Goal: Task Accomplishment & Management: Manage account settings

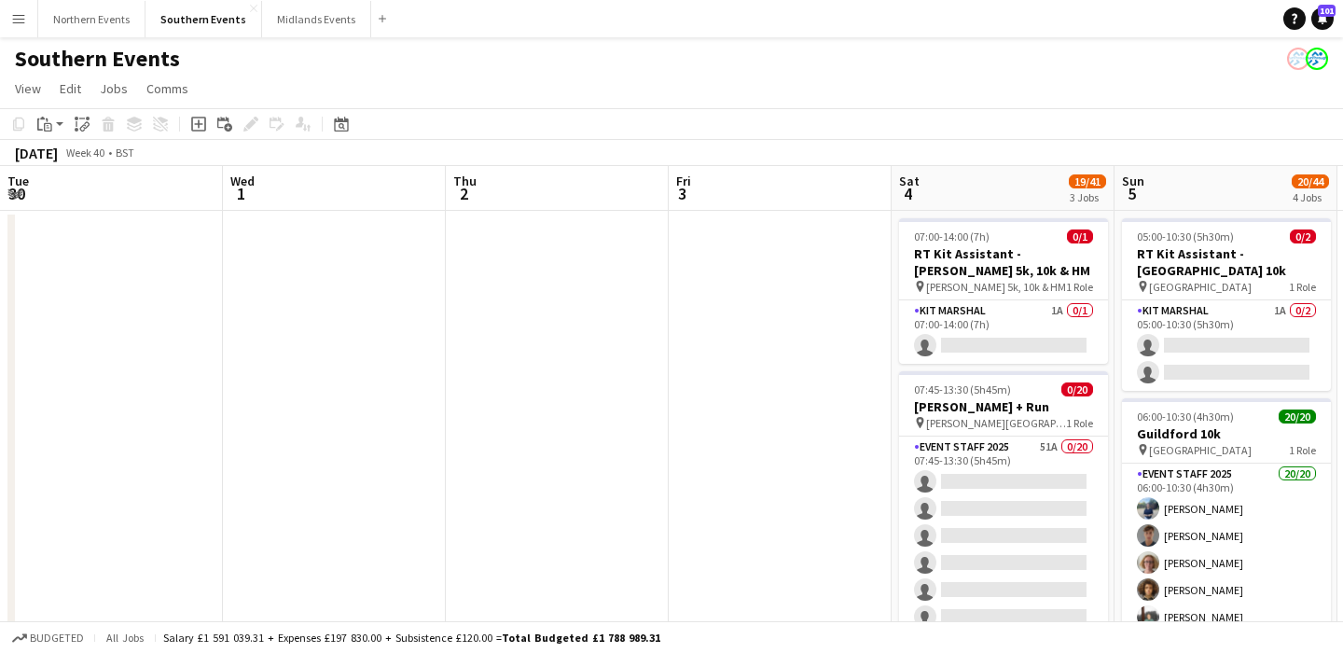
scroll to position [0, 665]
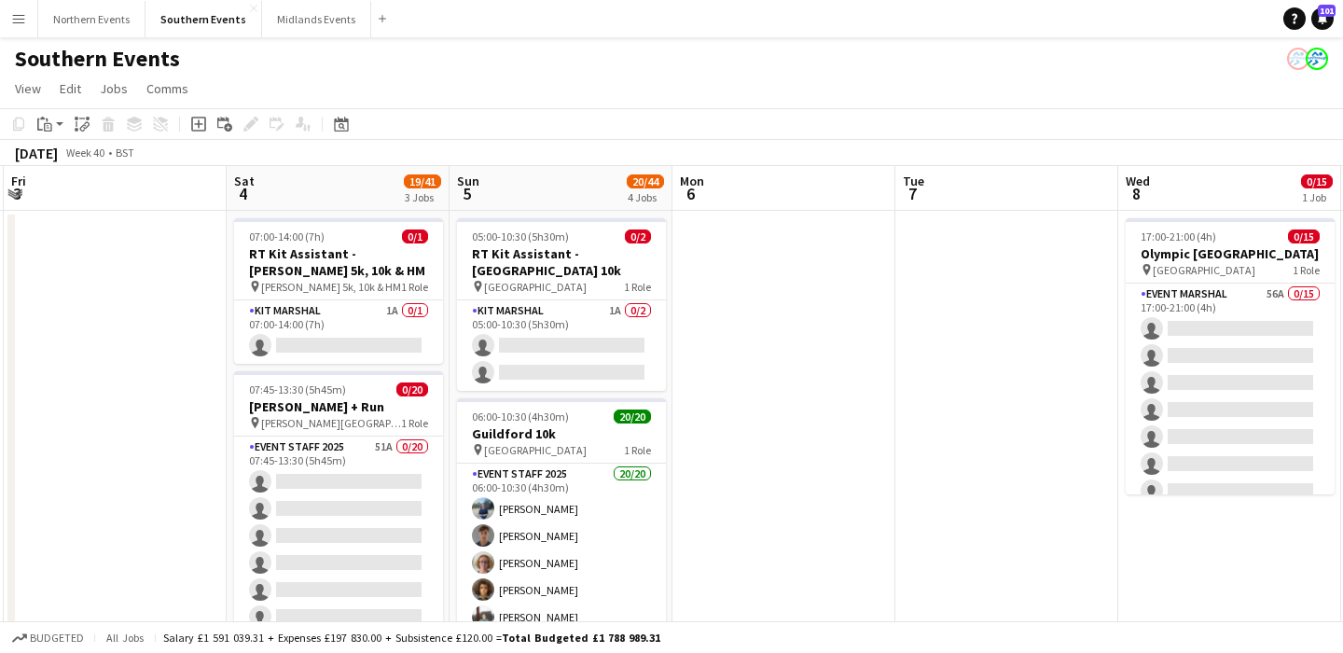
click at [19, 24] on app-icon "Menu" at bounding box center [18, 18] width 15 height 15
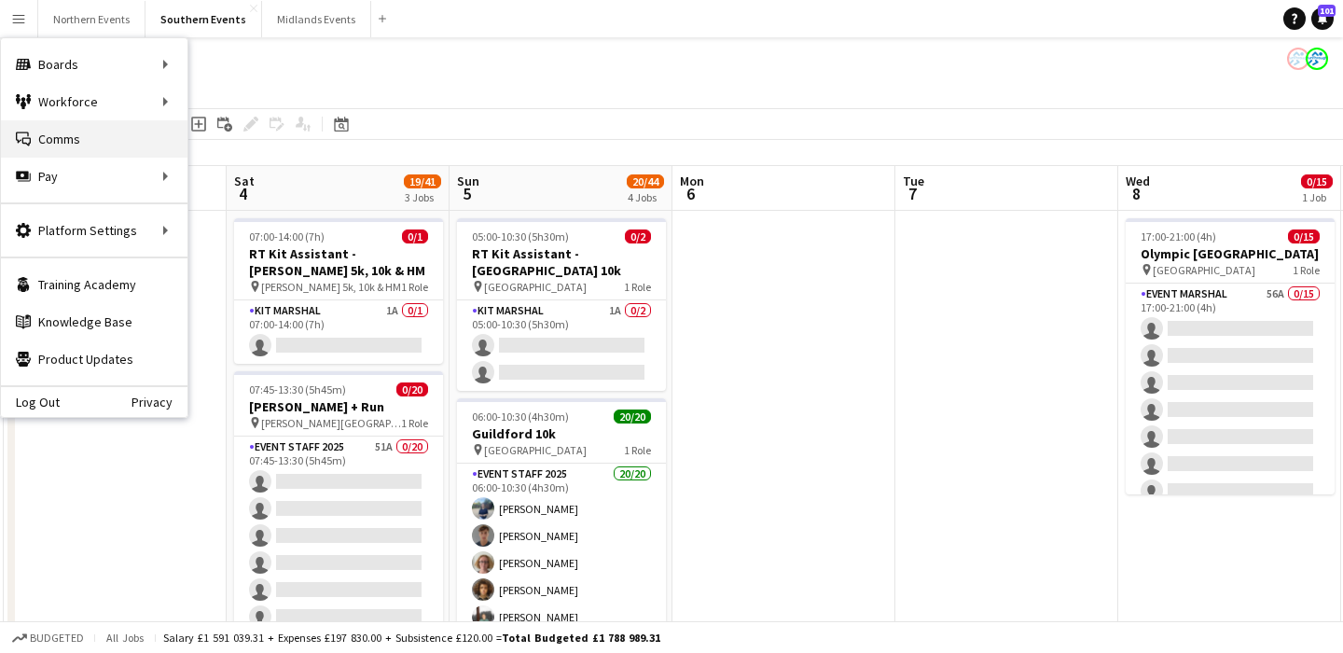
click at [63, 138] on link "Comms Comms" at bounding box center [94, 138] width 186 height 37
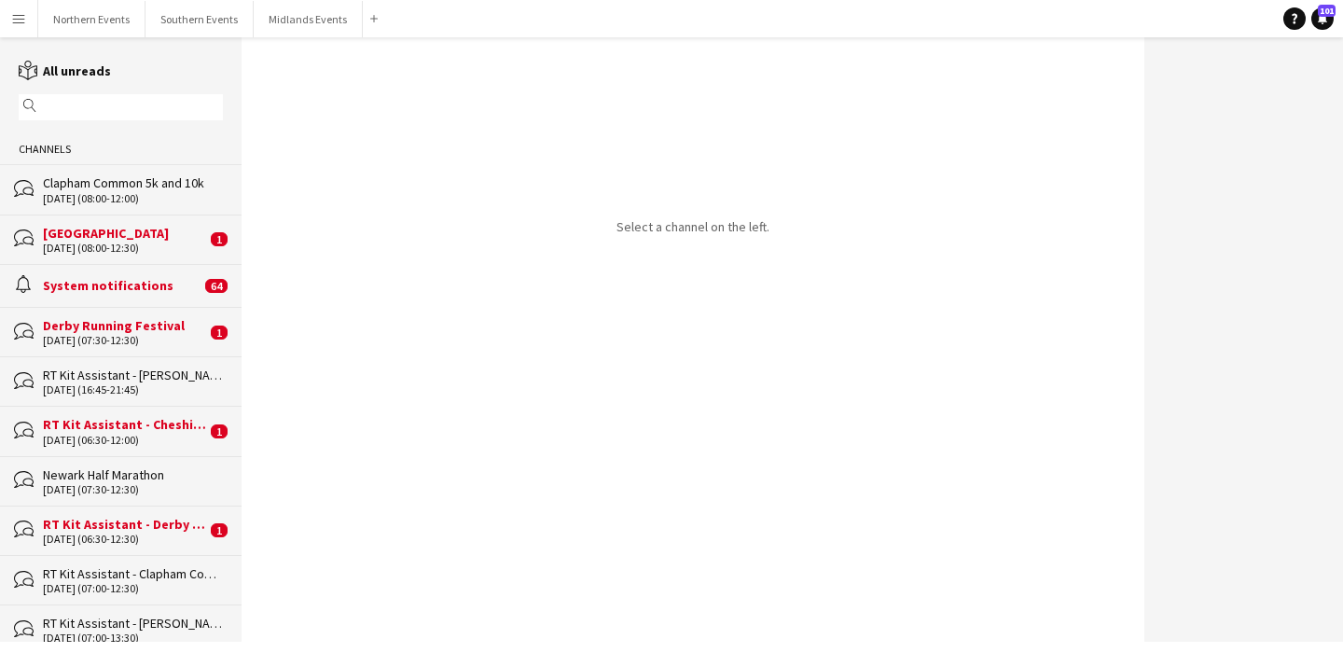
click at [98, 117] on div "magnifier" at bounding box center [121, 107] width 204 height 26
click at [86, 94] on div "magnifier" at bounding box center [121, 107] width 204 height 26
click at [87, 102] on input "text" at bounding box center [129, 107] width 177 height 17
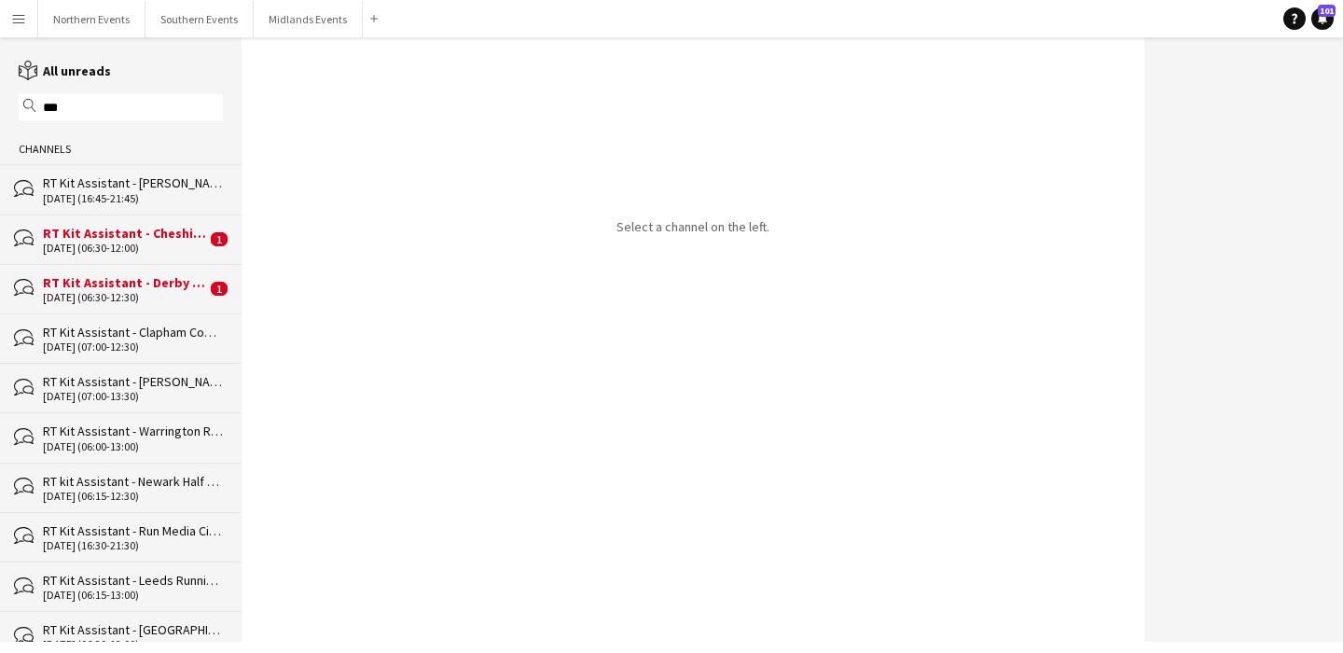
type input "***"
click at [141, 276] on div "RT Kit Assistant - Derby Running Festival" at bounding box center [124, 282] width 163 height 17
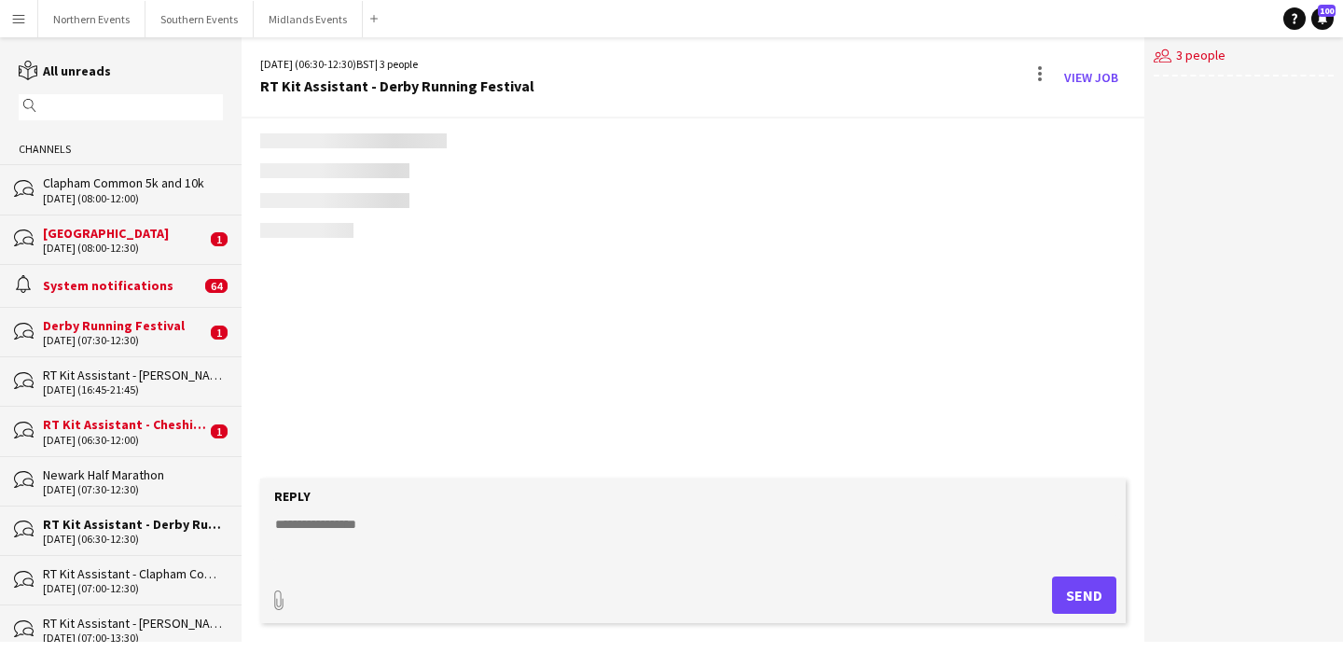
scroll to position [1317, 0]
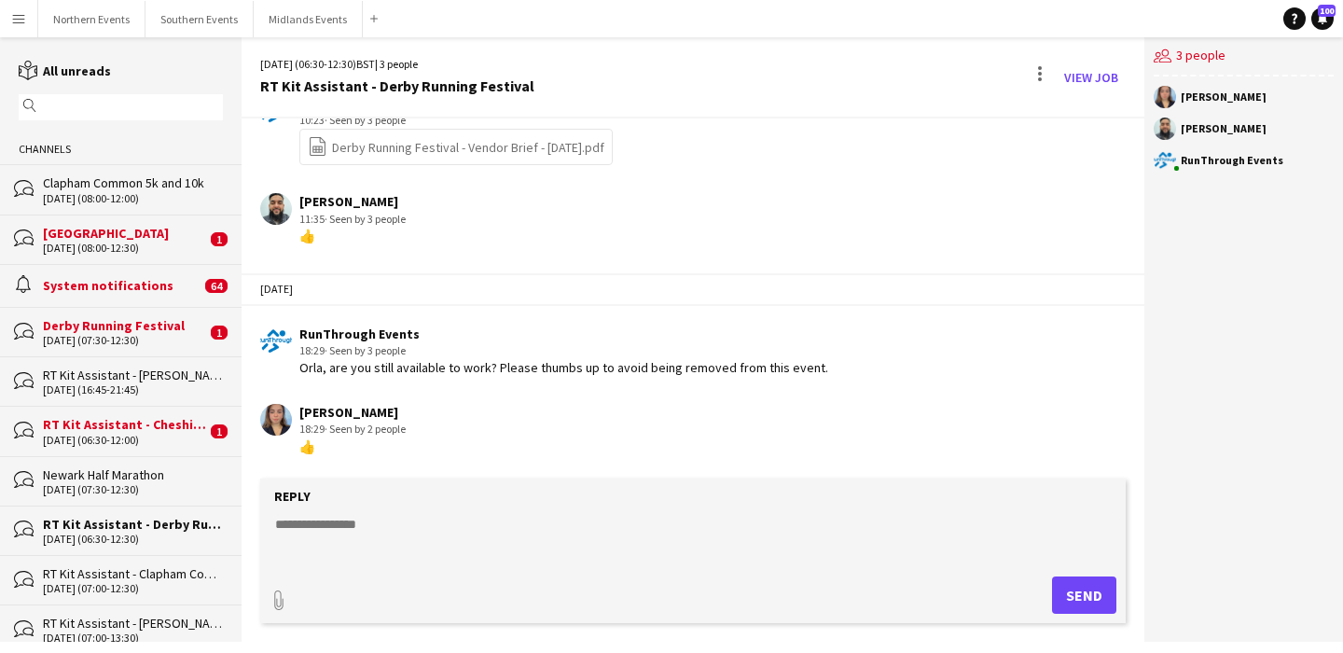
click at [158, 422] on div "RT Kit Assistant - Cheshire Half Marathon" at bounding box center [124, 424] width 163 height 17
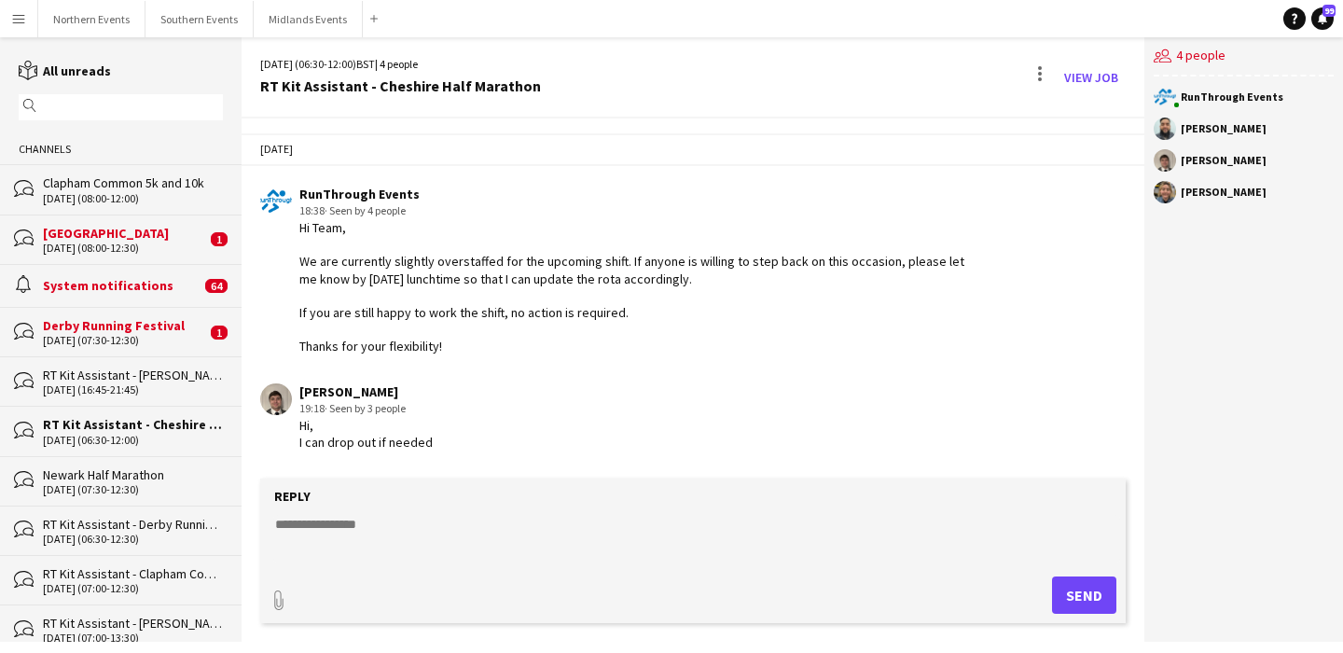
drag, startPoint x: 440, startPoint y: 444, endPoint x: 299, endPoint y: 381, distance: 154.0
click at [299, 381] on app-chat-message "[PERSON_NAME] 19:18 · Seen by 3 people Hi, I can drop out if needed" at bounding box center [692, 417] width 902 height 87
copy div "[PERSON_NAME] 19:18 · Seen by 3 people Hi, I can drop out if needed"
click at [419, 527] on textarea at bounding box center [696, 539] width 847 height 48
paste textarea "**********"
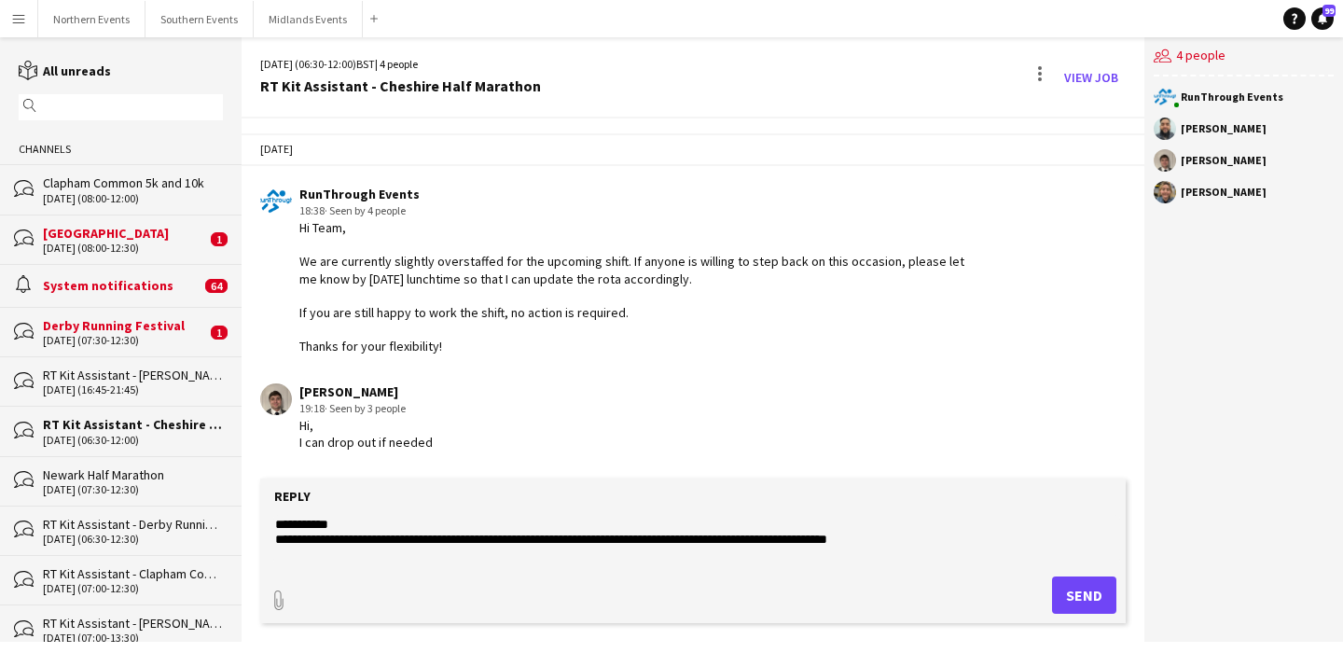
click at [543, 542] on textarea "**********" at bounding box center [696, 539] width 847 height 48
type textarea "**********"
click at [1074, 598] on button "Send" at bounding box center [1084, 594] width 64 height 37
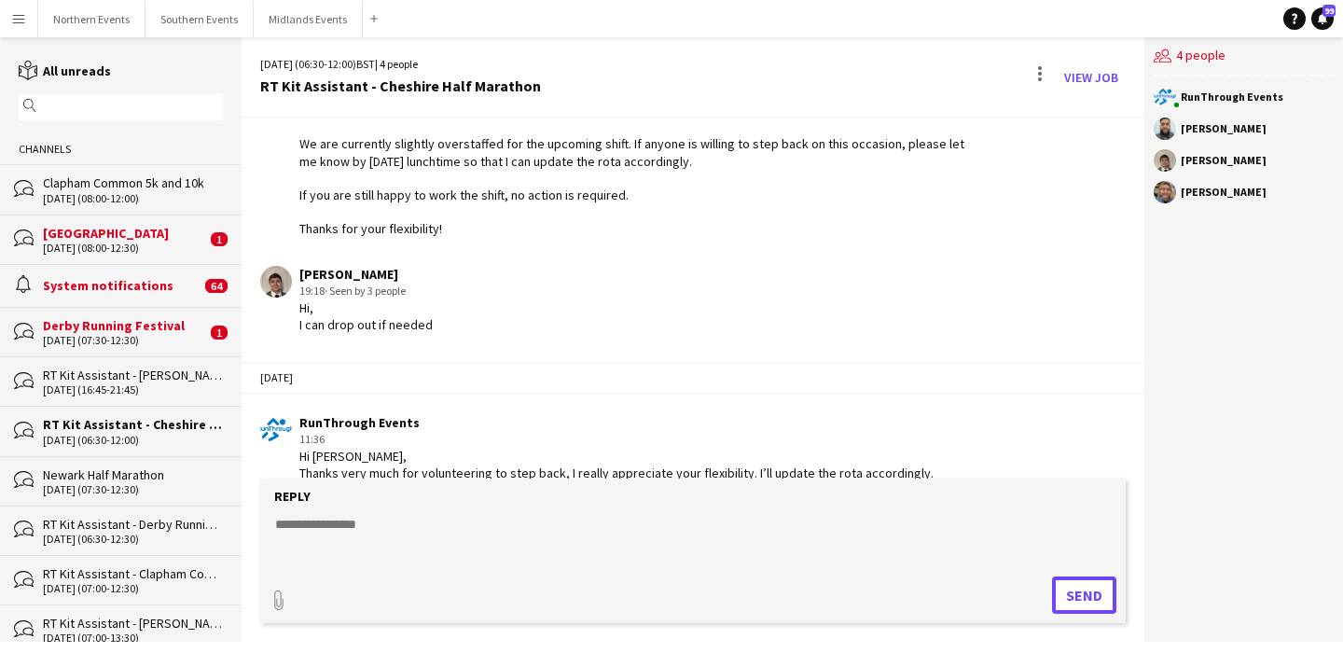
scroll to position [144, 0]
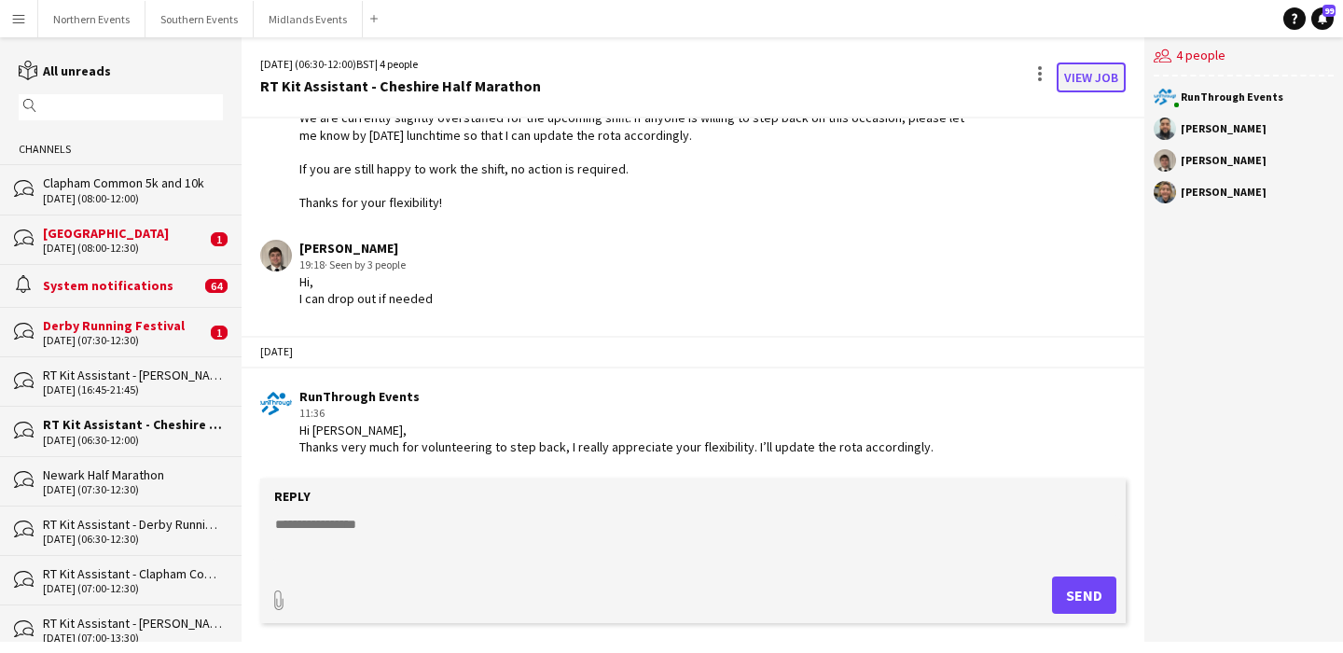
click at [1095, 79] on link "View Job" at bounding box center [1090, 77] width 69 height 30
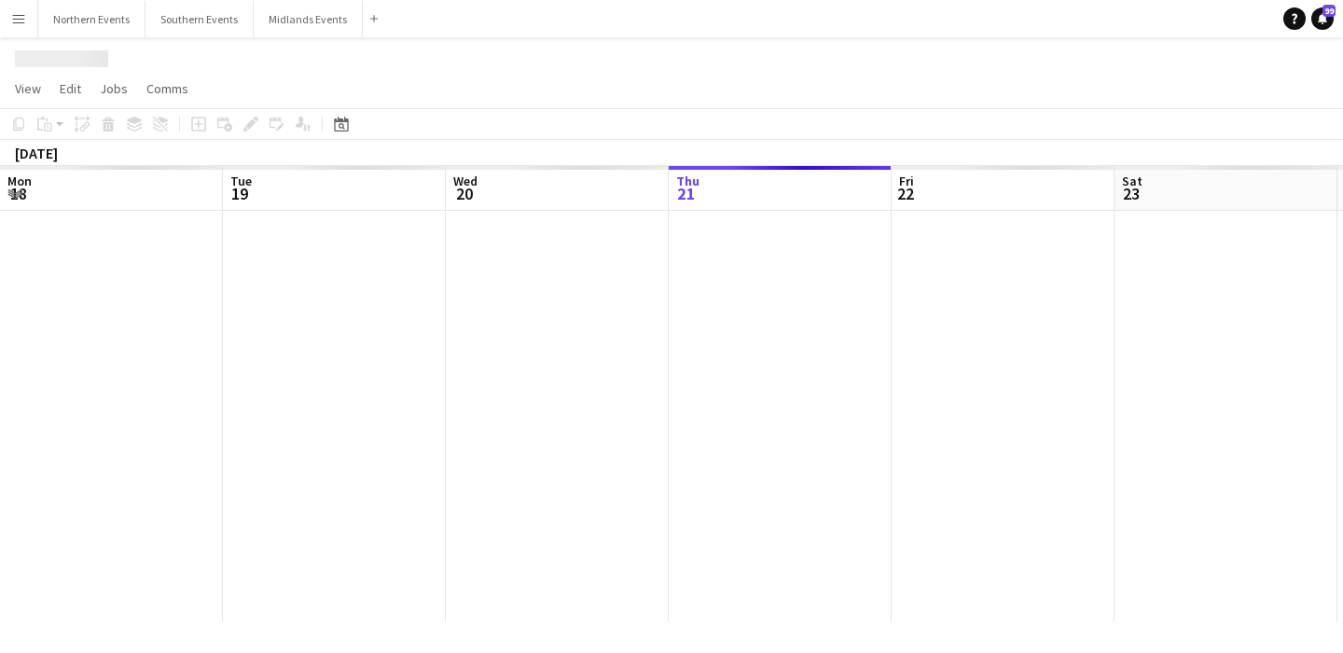
scroll to position [0, 641]
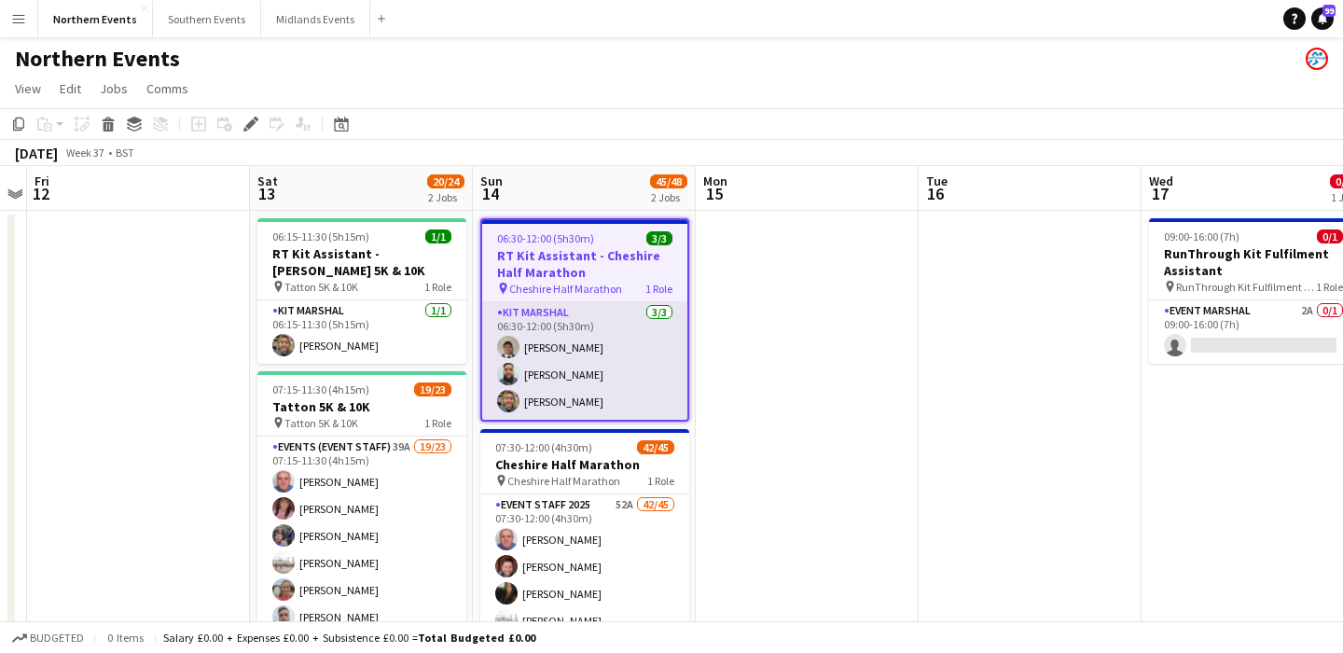
click at [593, 385] on app-card-role "Kit Marshal [DATE] 06:30-12:00 (5h30m) [PERSON_NAME] [PERSON_NAME] [PERSON_NAME]" at bounding box center [584, 360] width 205 height 117
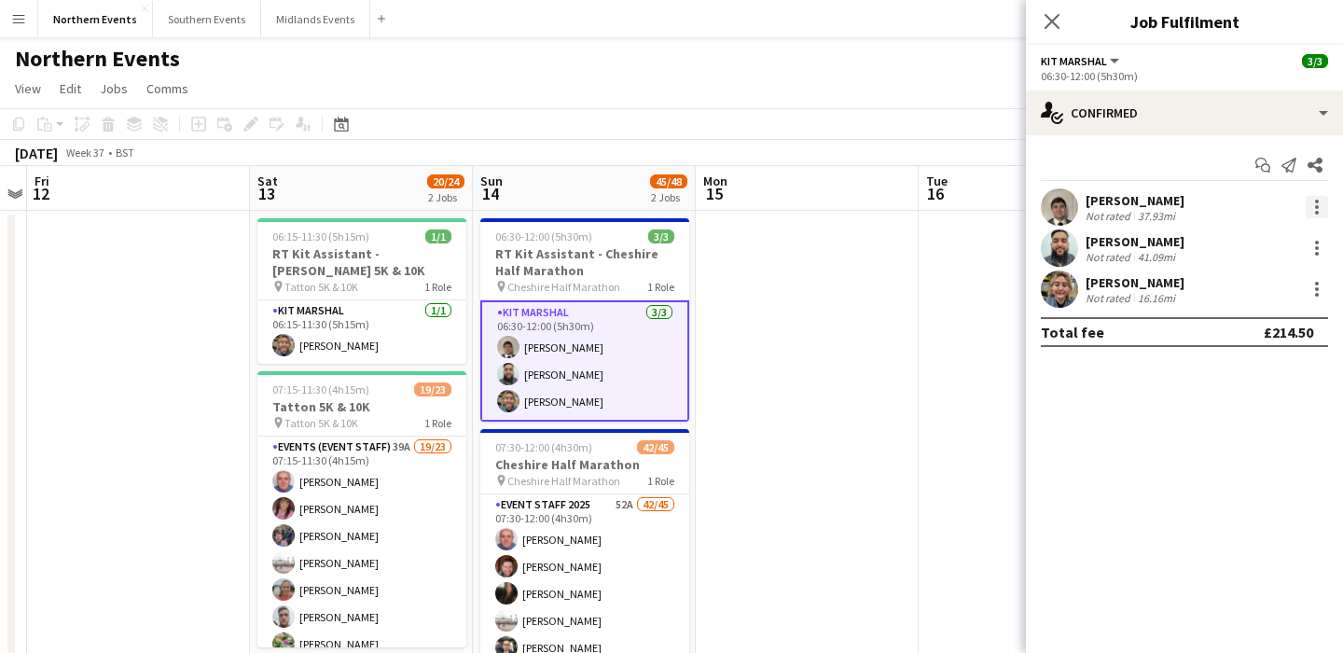
click at [1318, 204] on div at bounding box center [1316, 207] width 22 height 22
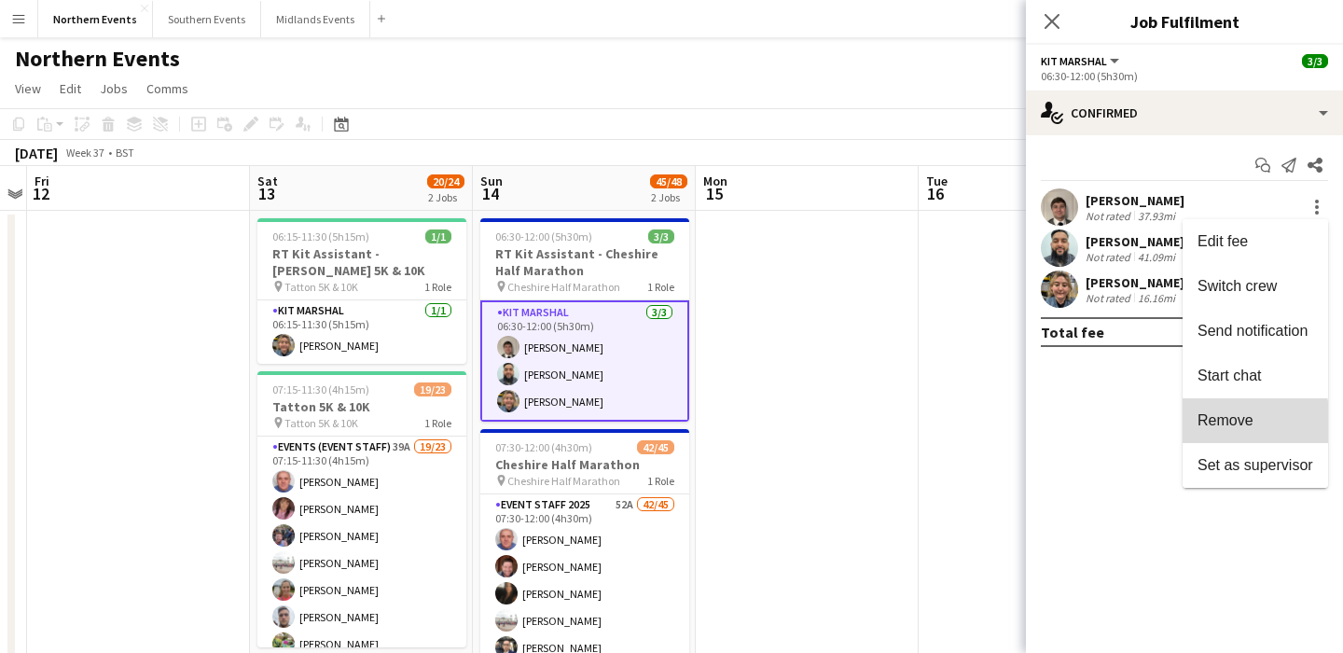
click at [1226, 425] on span "Remove" at bounding box center [1225, 420] width 56 height 16
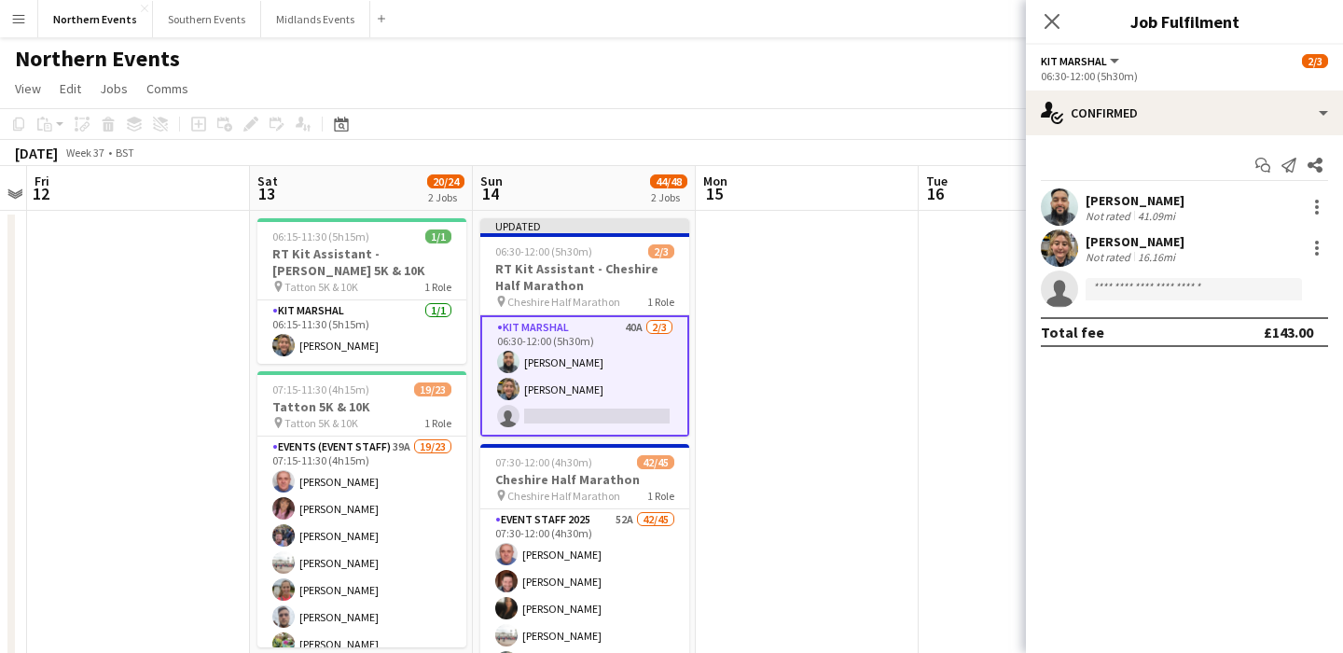
click at [1128, 408] on mat-expansion-panel "check Confirmed Start chat Send notification Share [PERSON_NAME] Not rated 41.0…" at bounding box center [1184, 393] width 317 height 517
click at [903, 378] on app-date-cell at bounding box center [807, 476] width 223 height 530
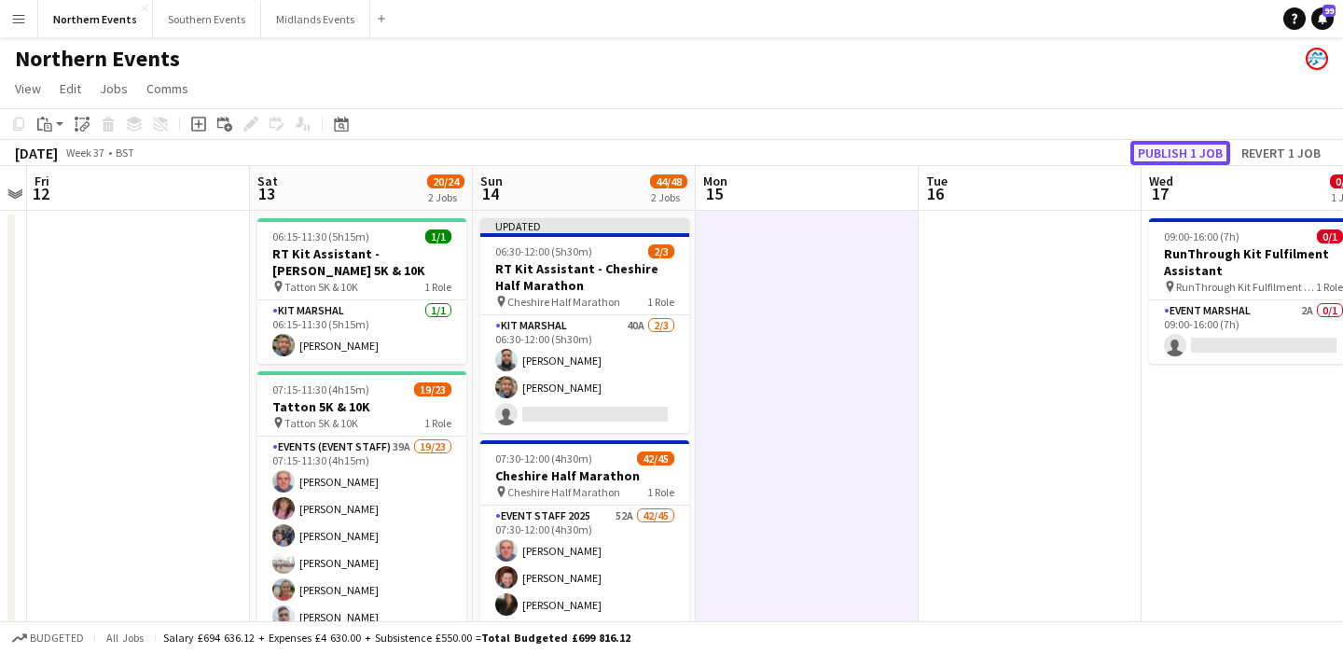
click at [1165, 152] on button "Publish 1 job" at bounding box center [1180, 153] width 100 height 24
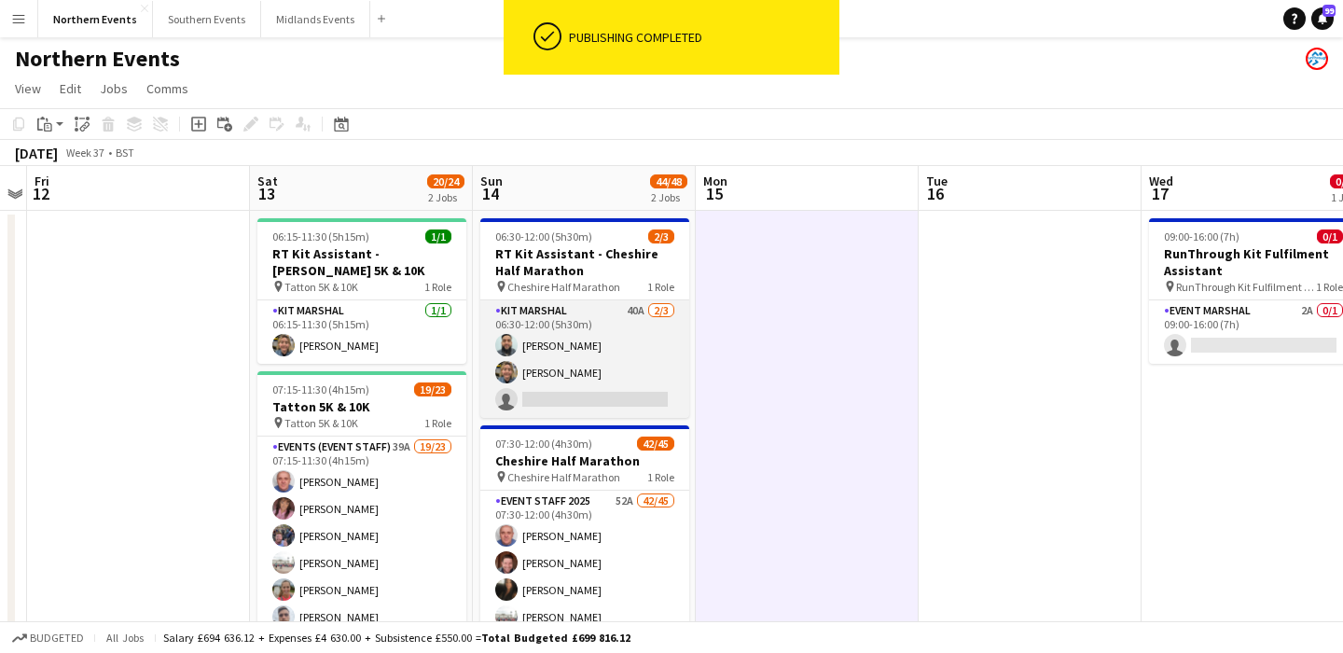
click at [614, 370] on app-card-role "Kit Marshal 40A [DATE] 06:30-12:00 (5h30m) [PERSON_NAME] [PERSON_NAME] single-n…" at bounding box center [584, 358] width 209 height 117
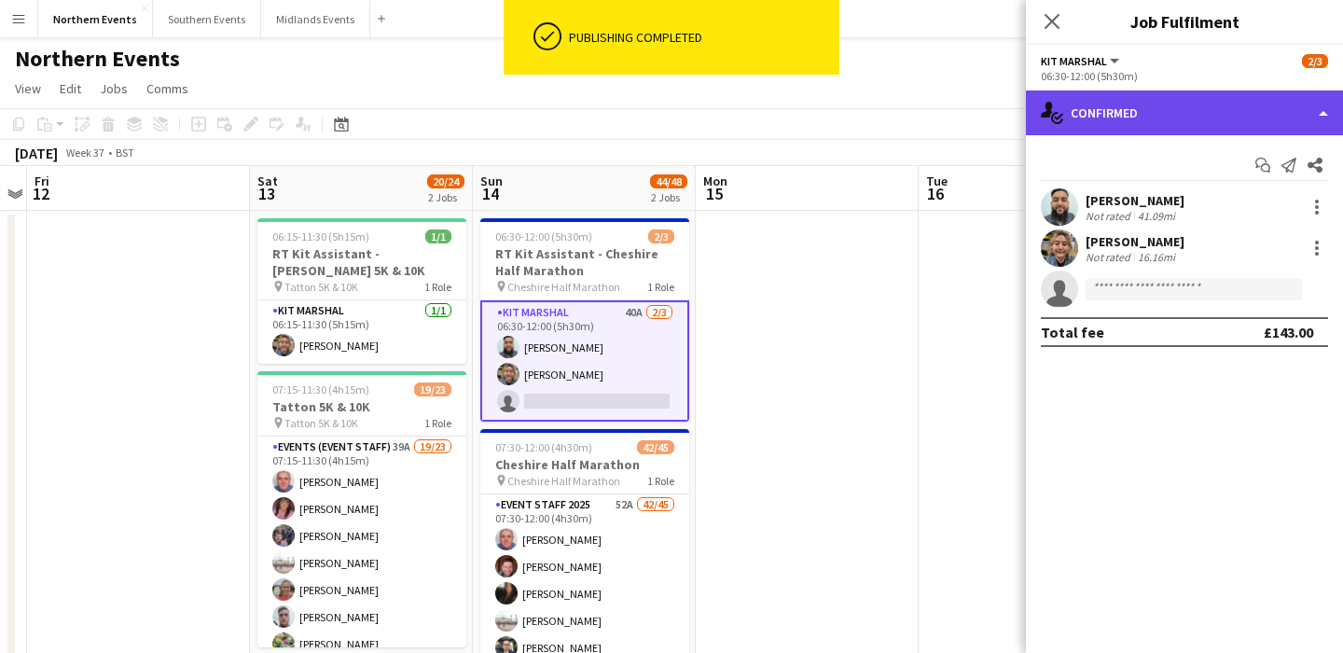
click at [1159, 133] on div "single-neutral-actions-check-2 Confirmed" at bounding box center [1184, 112] width 317 height 45
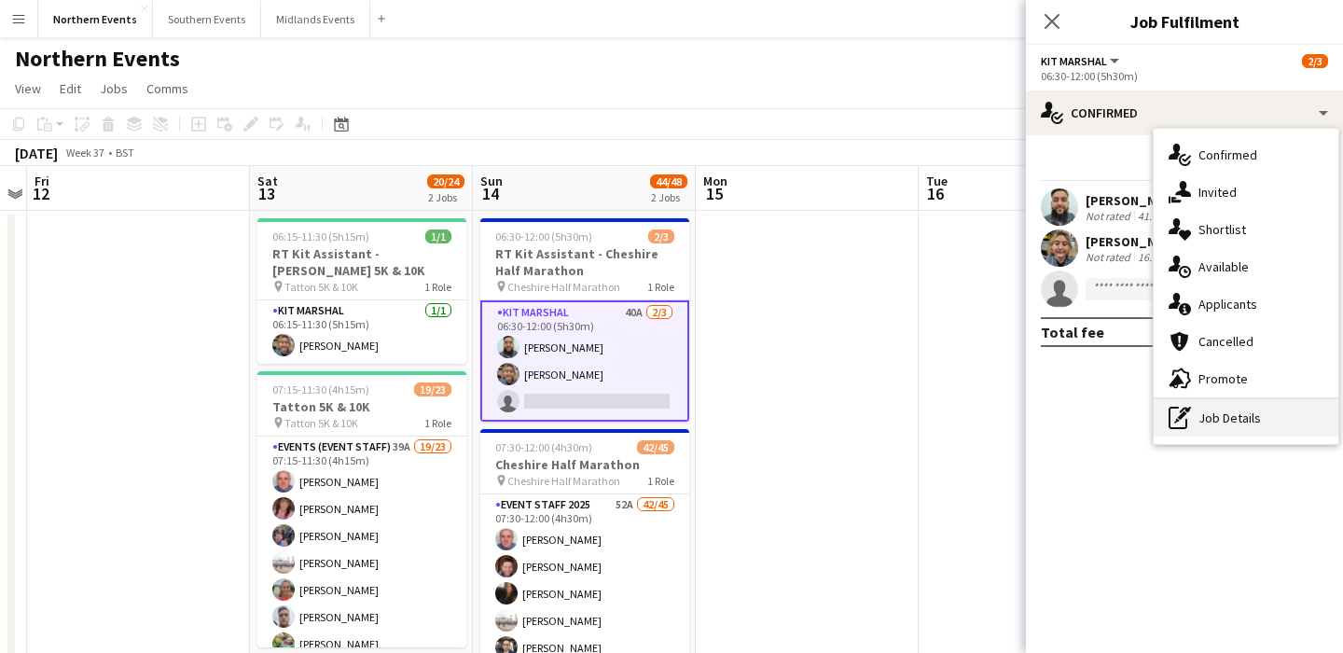
click at [1220, 411] on div "pen-write Job Details" at bounding box center [1245, 417] width 185 height 37
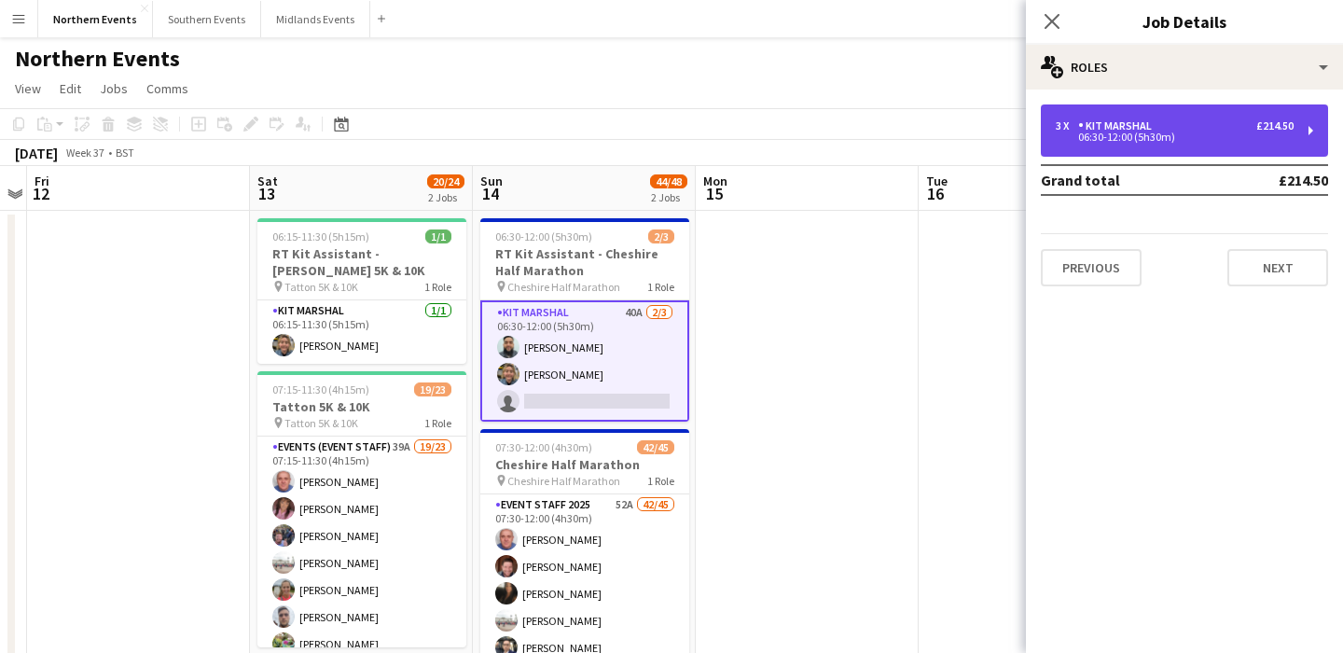
click at [1169, 126] on div "3 x Kit Marshal £214.50" at bounding box center [1174, 125] width 238 height 13
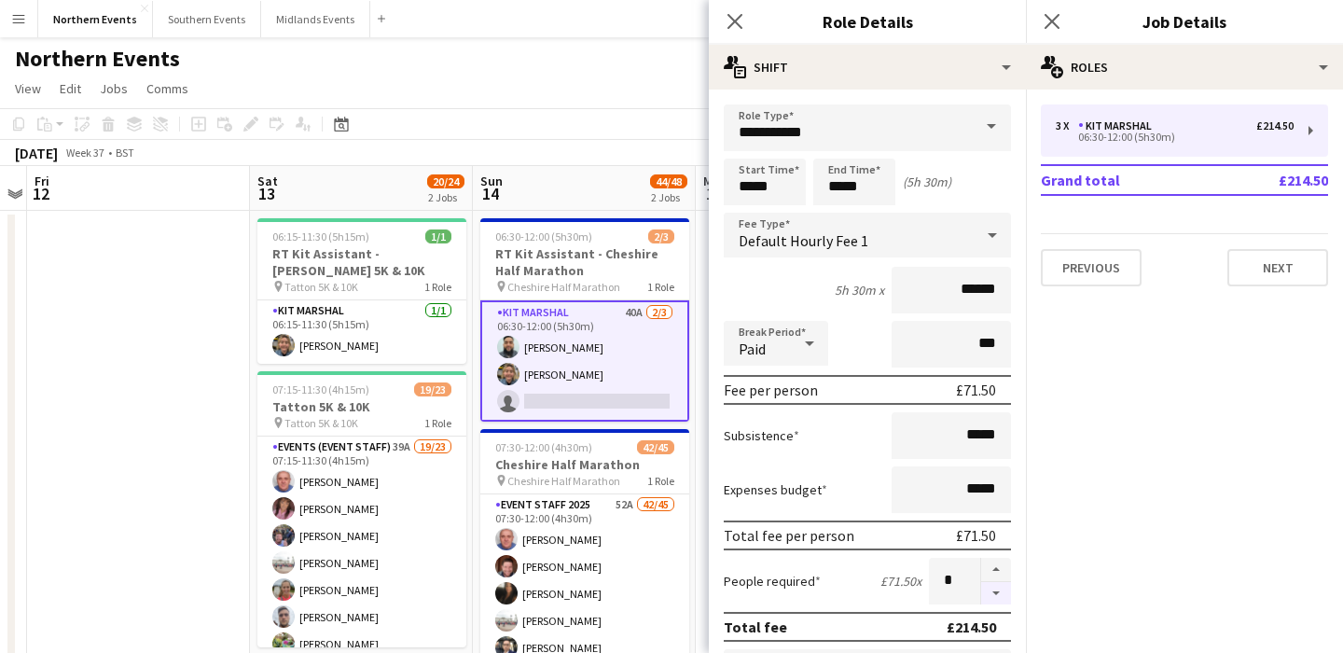
click at [999, 591] on button "button" at bounding box center [996, 593] width 30 height 23
type input "*"
click at [849, 440] on div "Subsistence *****" at bounding box center [866, 435] width 287 height 47
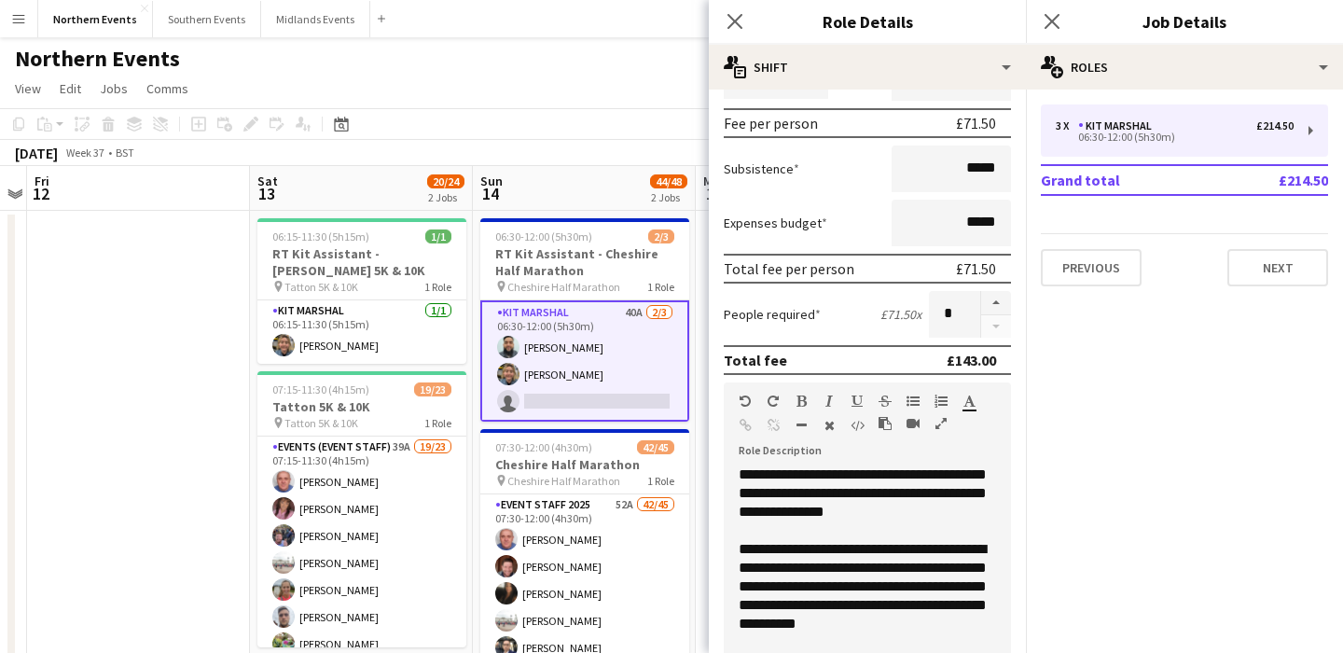
scroll to position [610, 0]
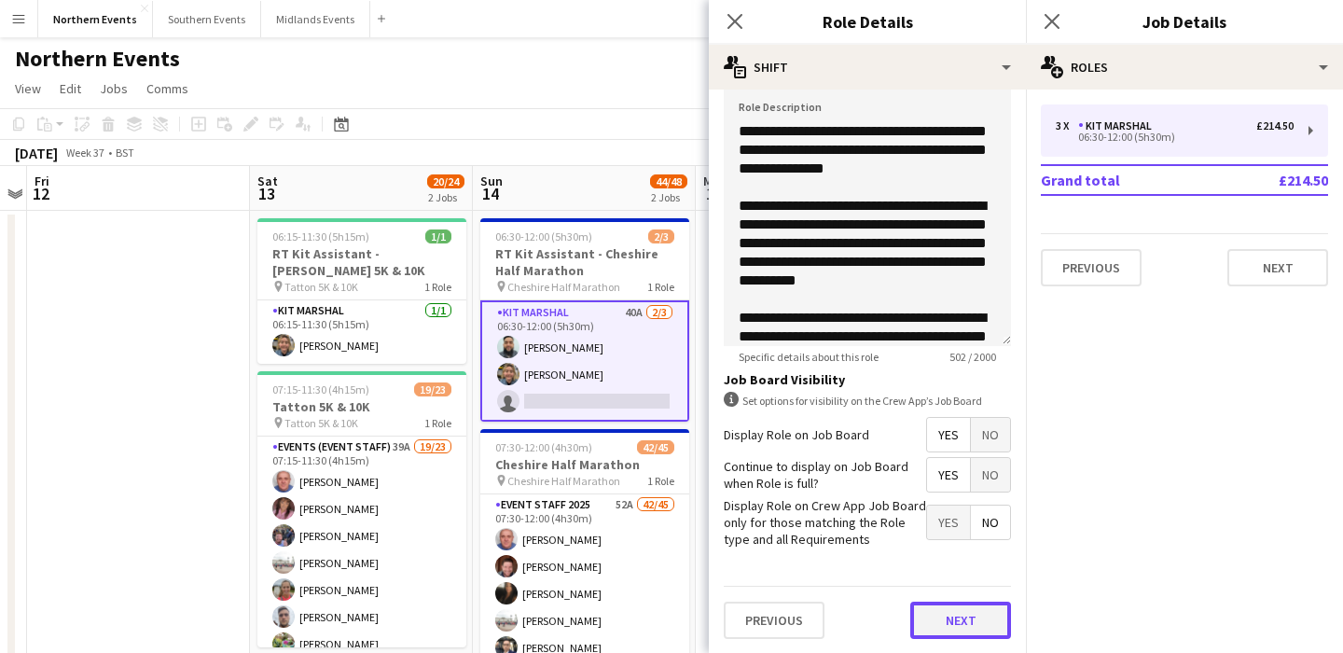
click at [938, 627] on button "Next" at bounding box center [960, 619] width 101 height 37
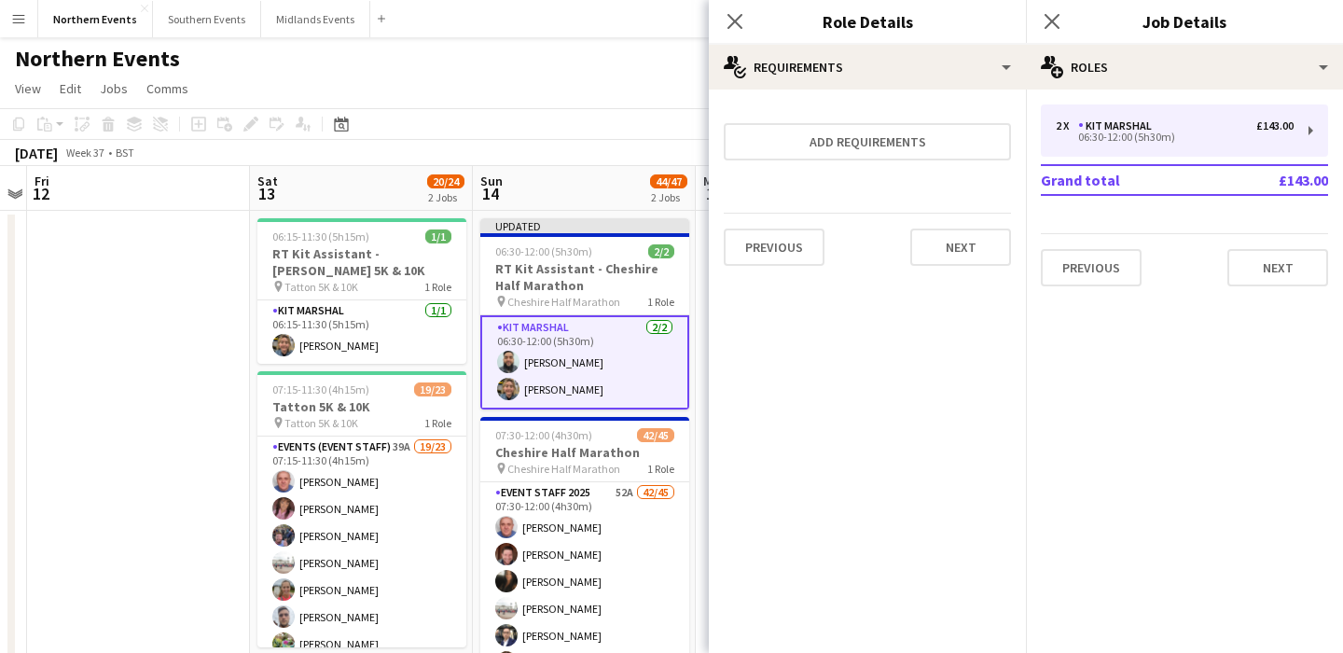
scroll to position [0, 0]
click at [953, 261] on button "Next" at bounding box center [960, 246] width 101 height 37
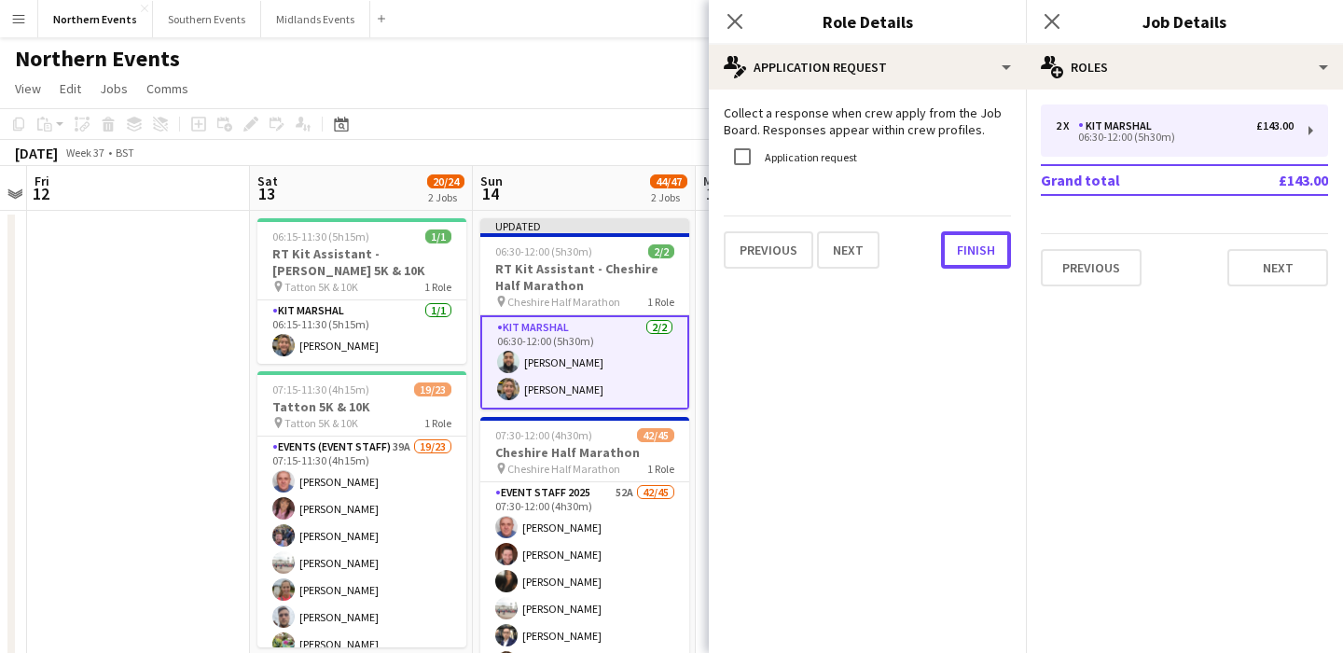
click at [953, 261] on button "Finish" at bounding box center [976, 249] width 70 height 37
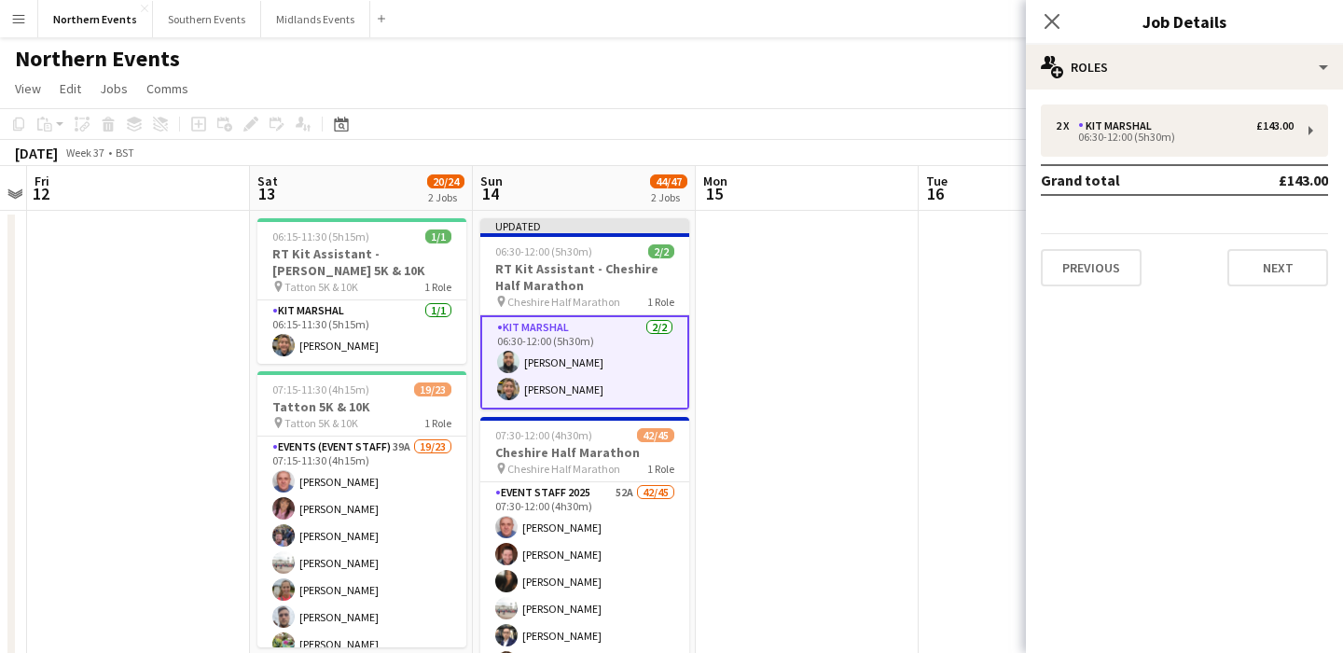
click at [810, 378] on app-date-cell at bounding box center [807, 476] width 223 height 530
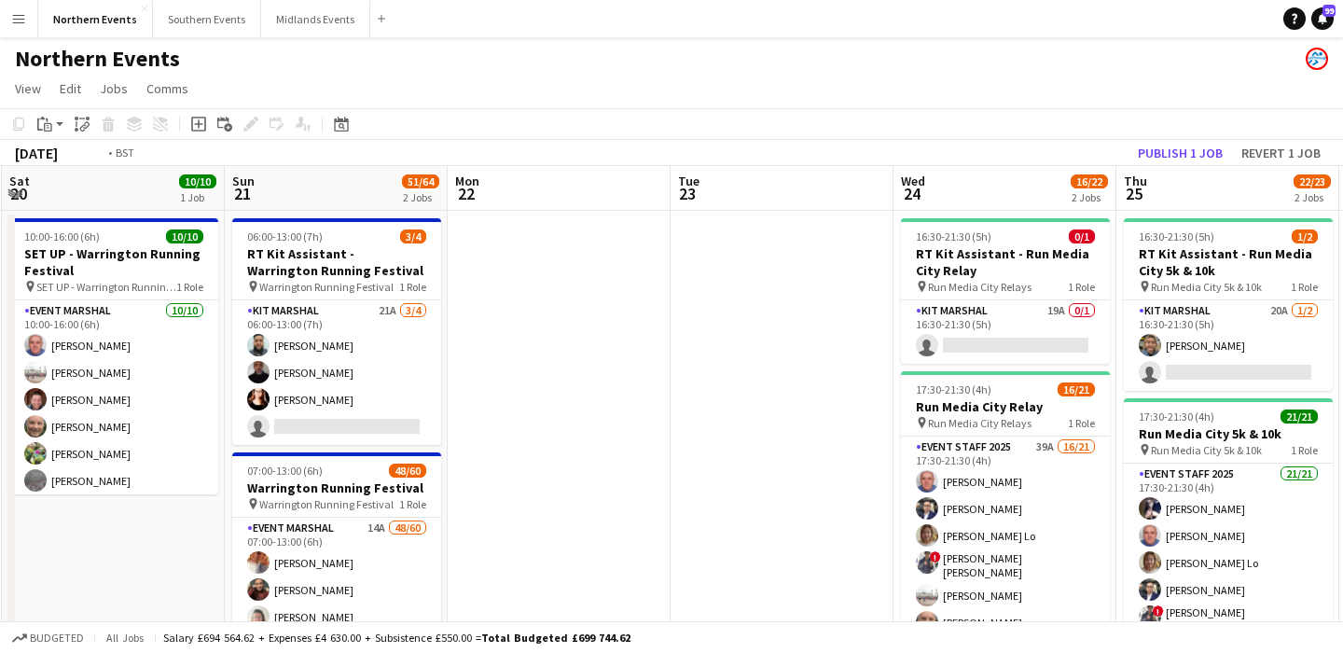
scroll to position [0, 460]
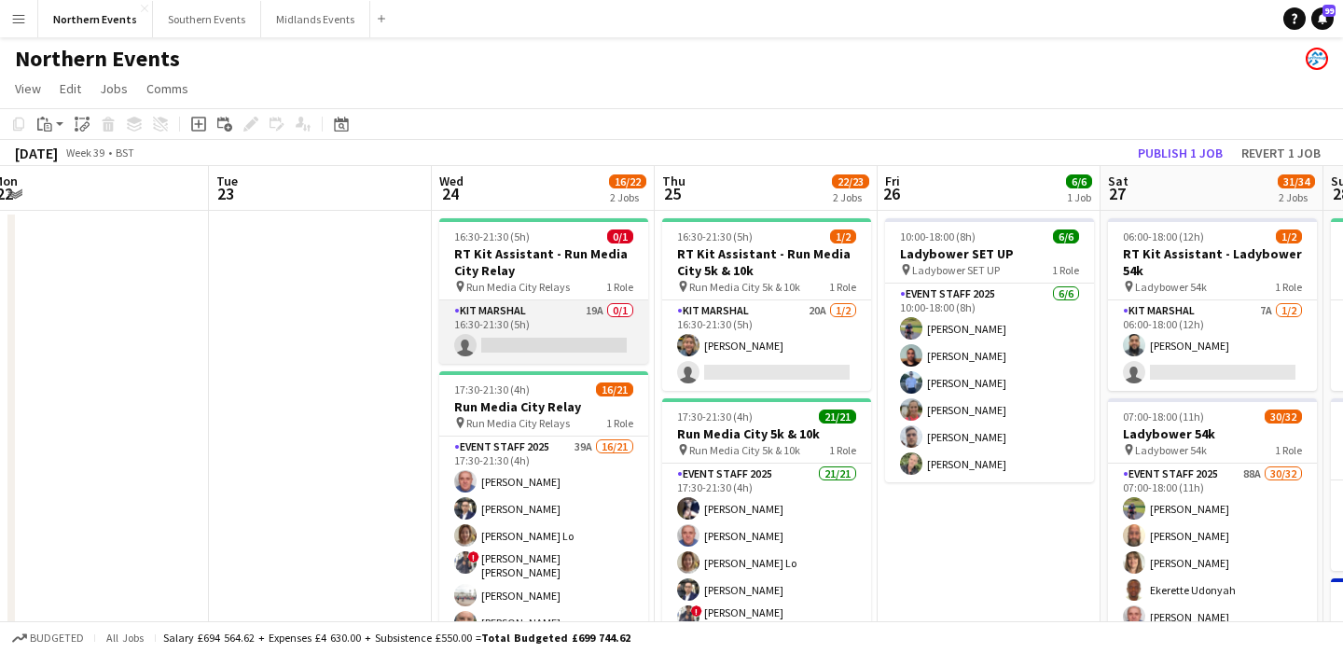
click at [568, 329] on app-card-role "Kit Marshal 19A 0/1 16:30-21:30 (5h) single-neutral-actions" at bounding box center [543, 331] width 209 height 63
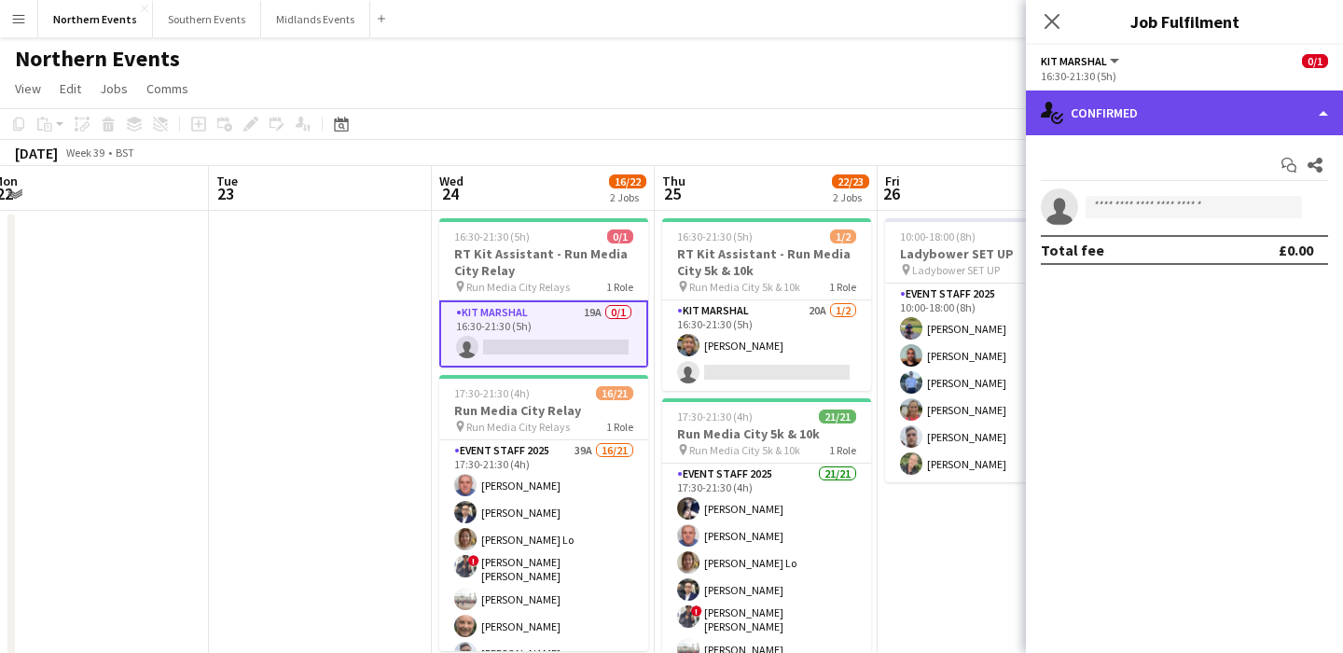
click at [1168, 109] on div "single-neutral-actions-check-2 Confirmed" at bounding box center [1184, 112] width 317 height 45
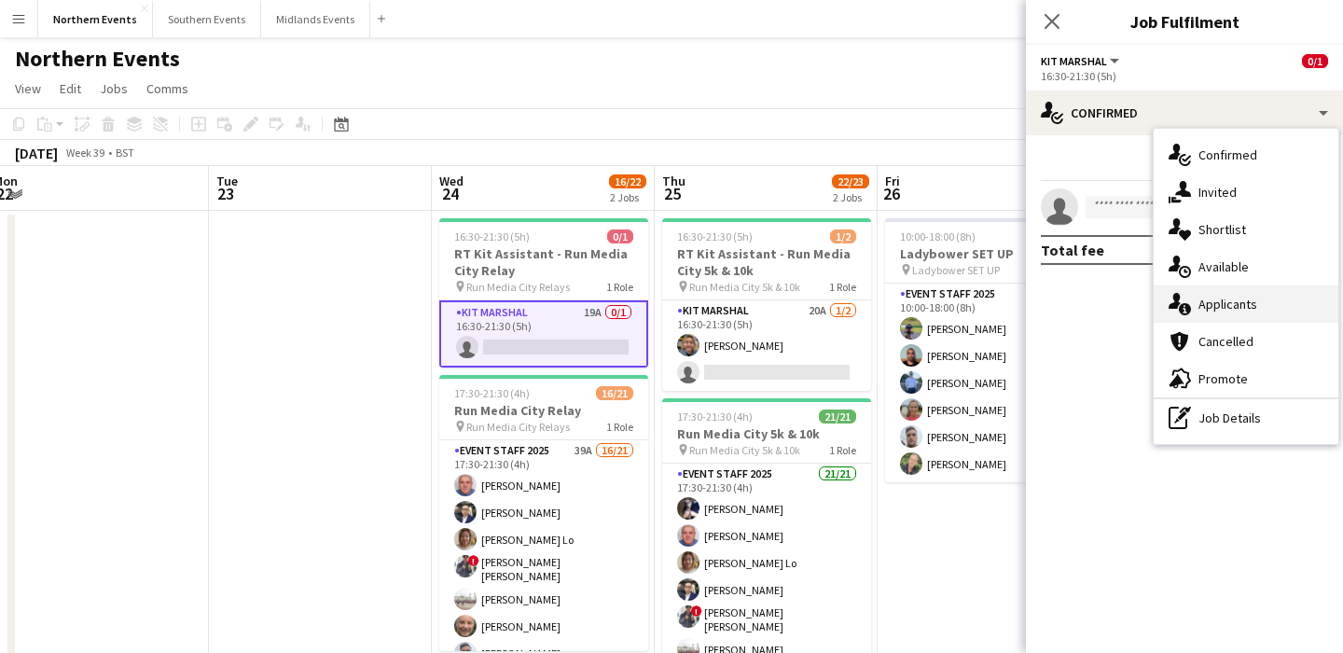
click at [1238, 320] on div "single-neutral-actions-information Applicants" at bounding box center [1245, 303] width 185 height 37
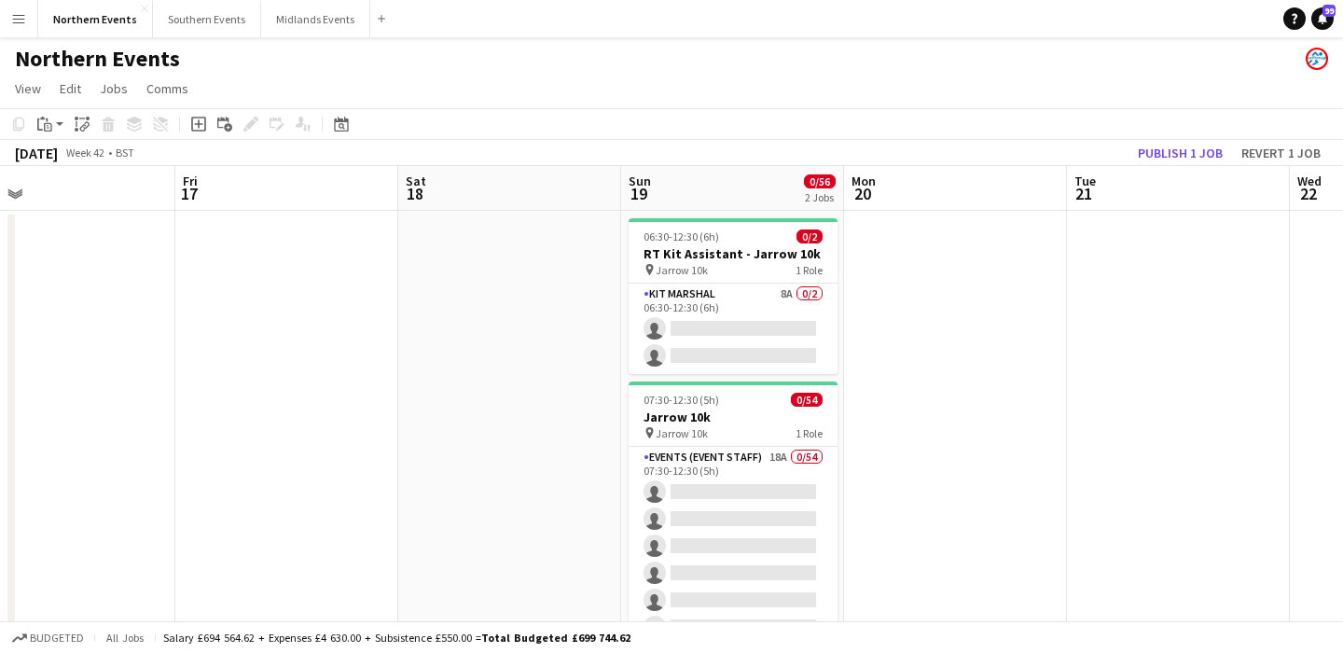
scroll to position [0, 641]
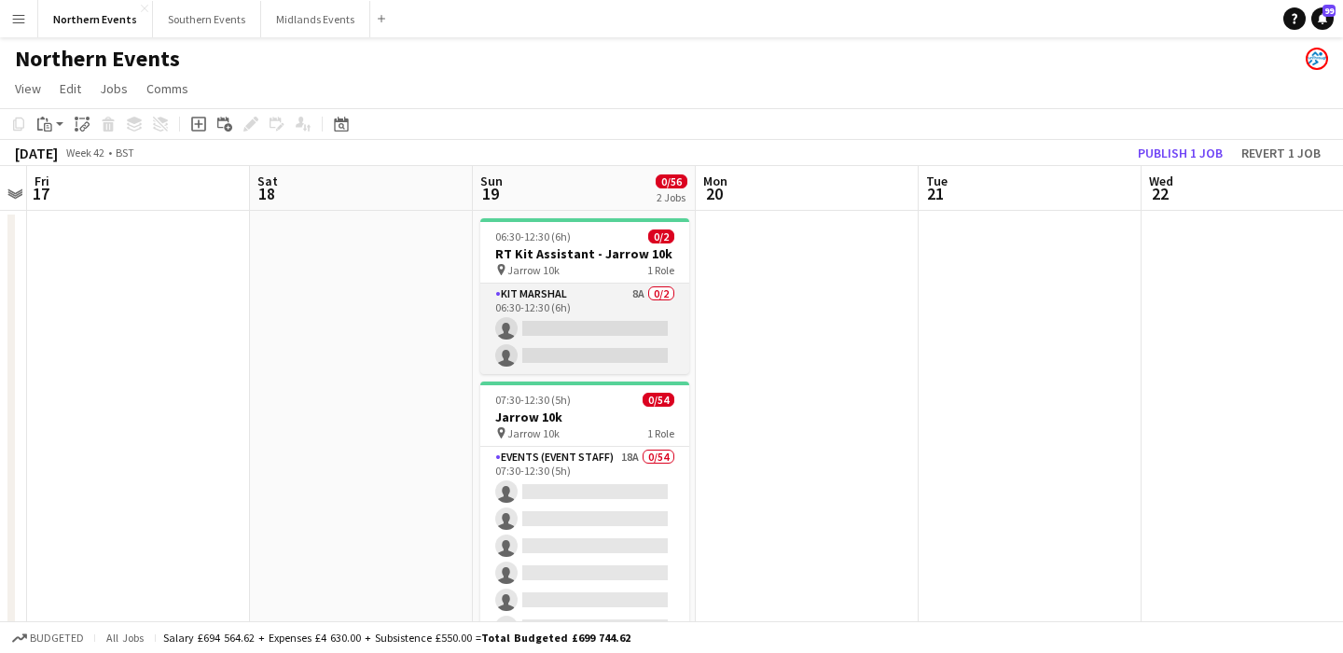
click at [593, 347] on app-card-role "Kit Marshal 8A 0/2 06:30-12:30 (6h) single-neutral-actions single-neutral-actio…" at bounding box center [584, 328] width 209 height 90
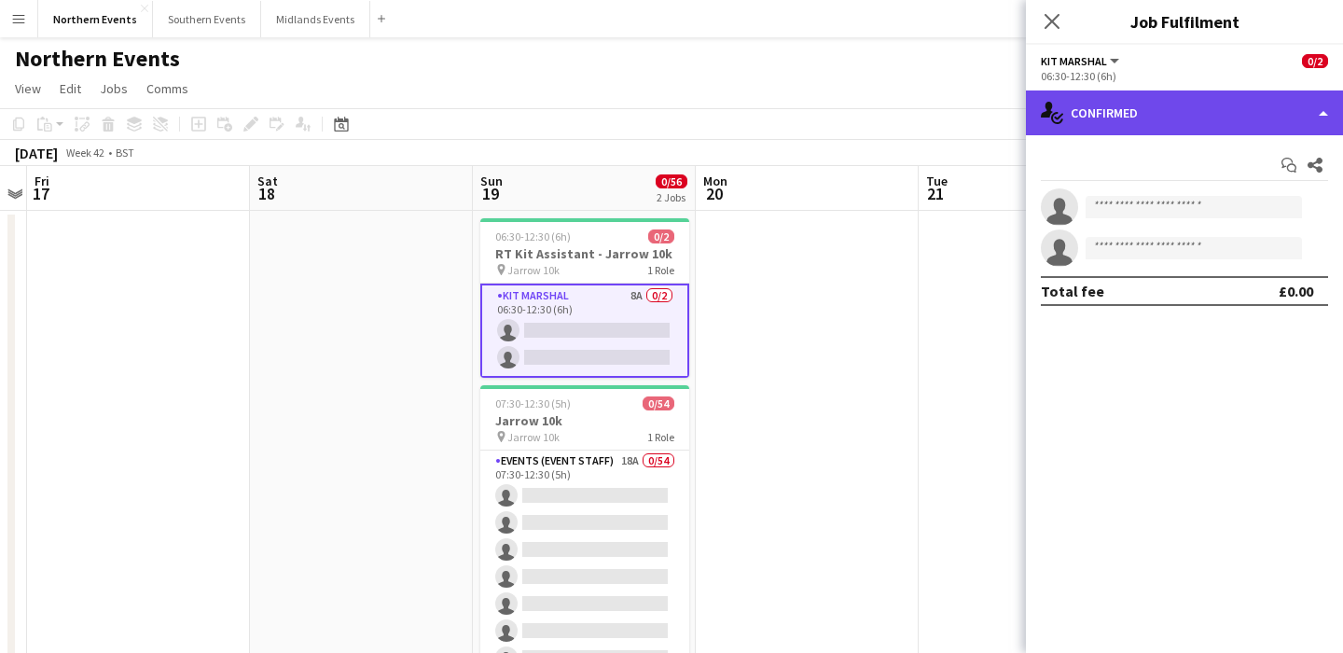
click at [1109, 114] on div "single-neutral-actions-check-2 Confirmed" at bounding box center [1184, 112] width 317 height 45
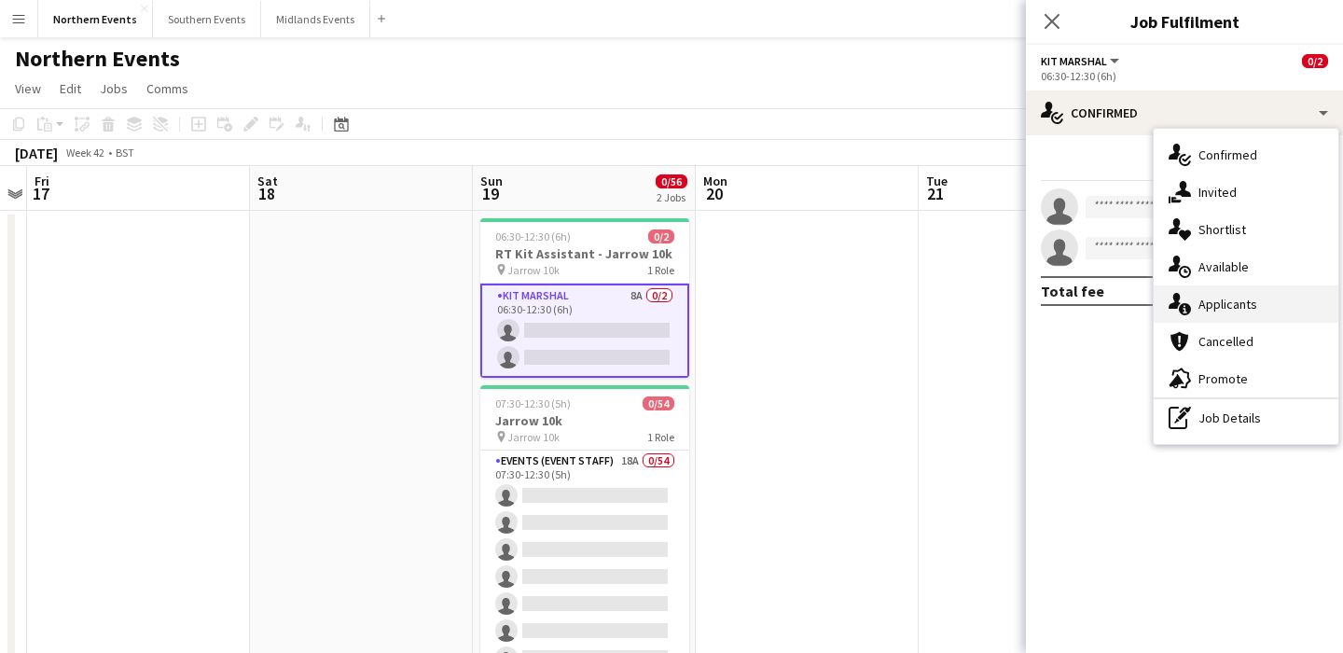
click at [1236, 296] on div "single-neutral-actions-information Applicants" at bounding box center [1245, 303] width 185 height 37
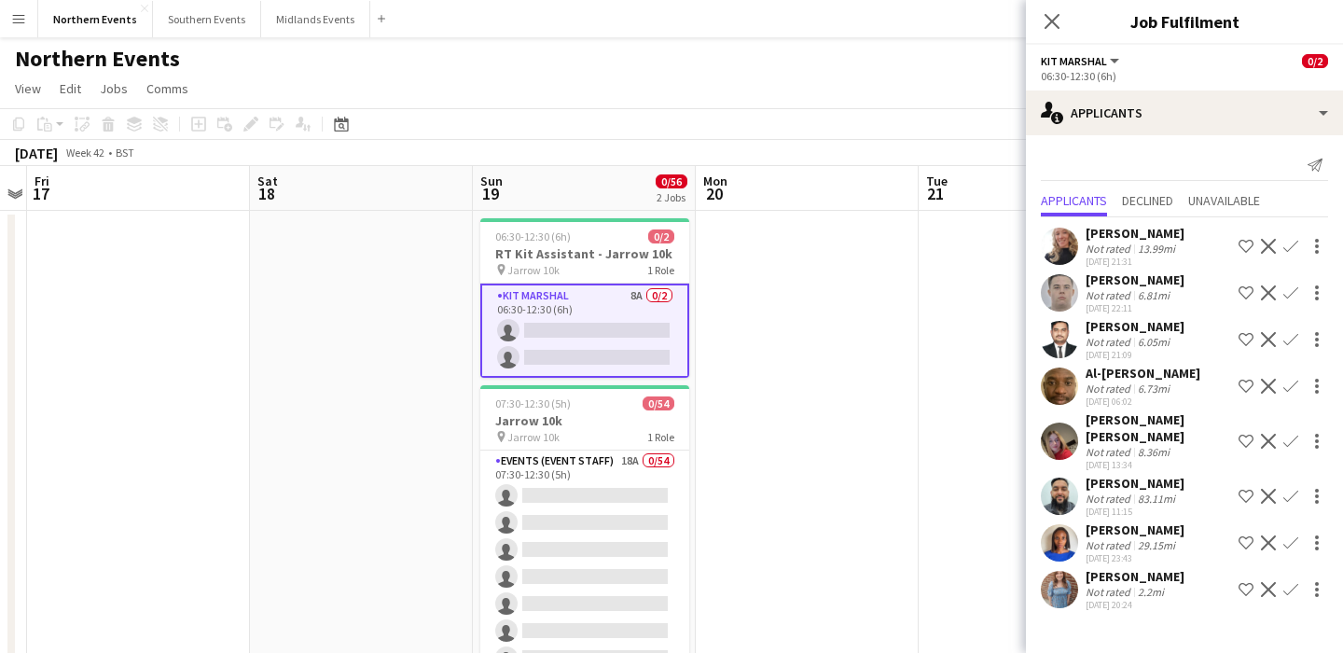
click at [1301, 485] on button "Confirm" at bounding box center [1290, 496] width 22 height 22
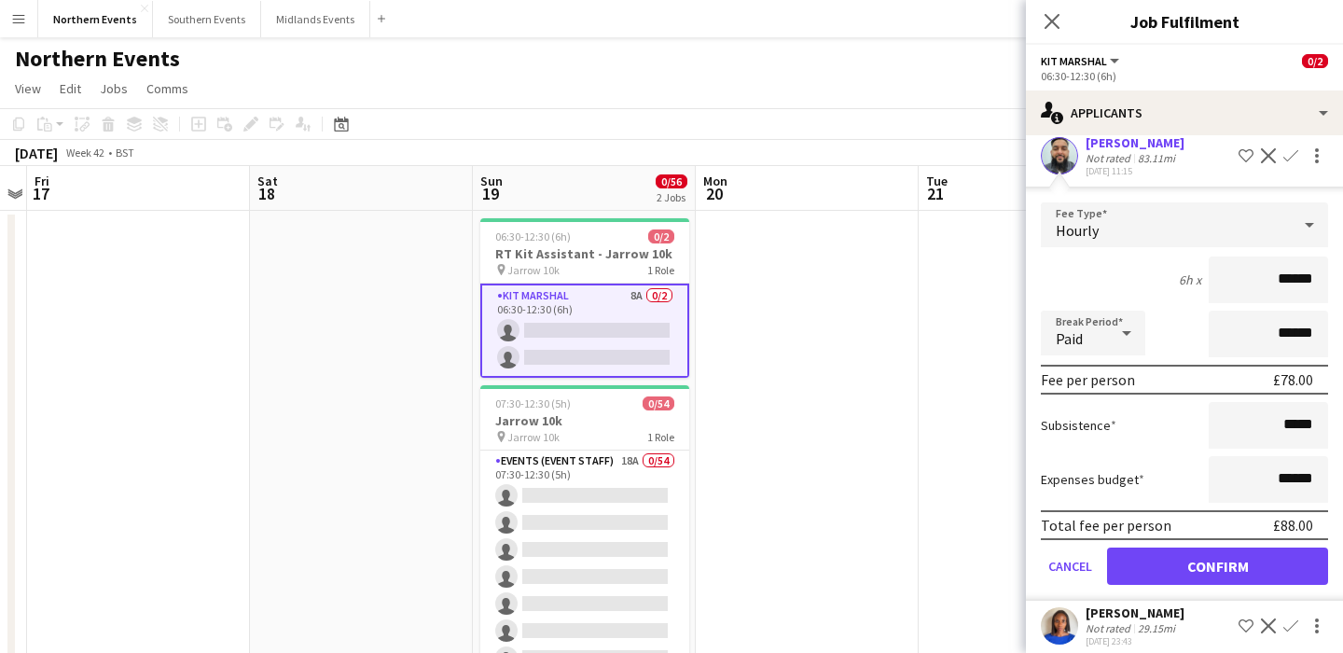
scroll to position [356, 0]
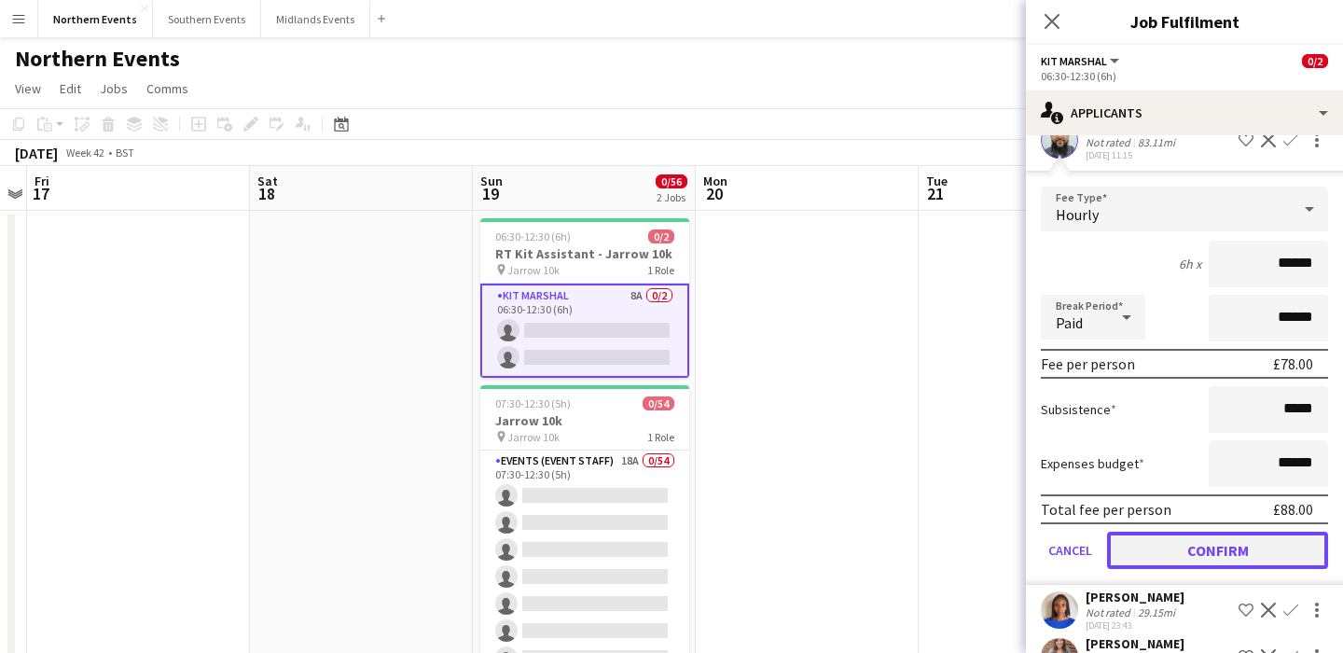
click at [1253, 531] on button "Confirm" at bounding box center [1217, 549] width 221 height 37
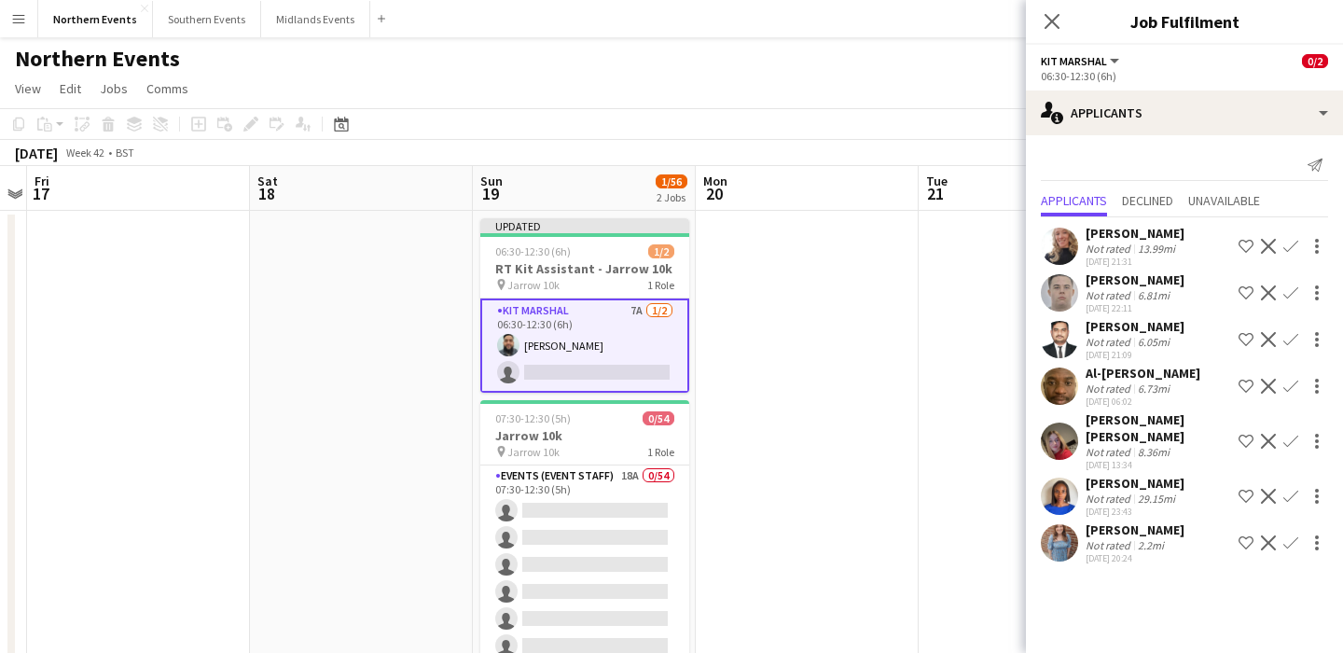
scroll to position [0, 0]
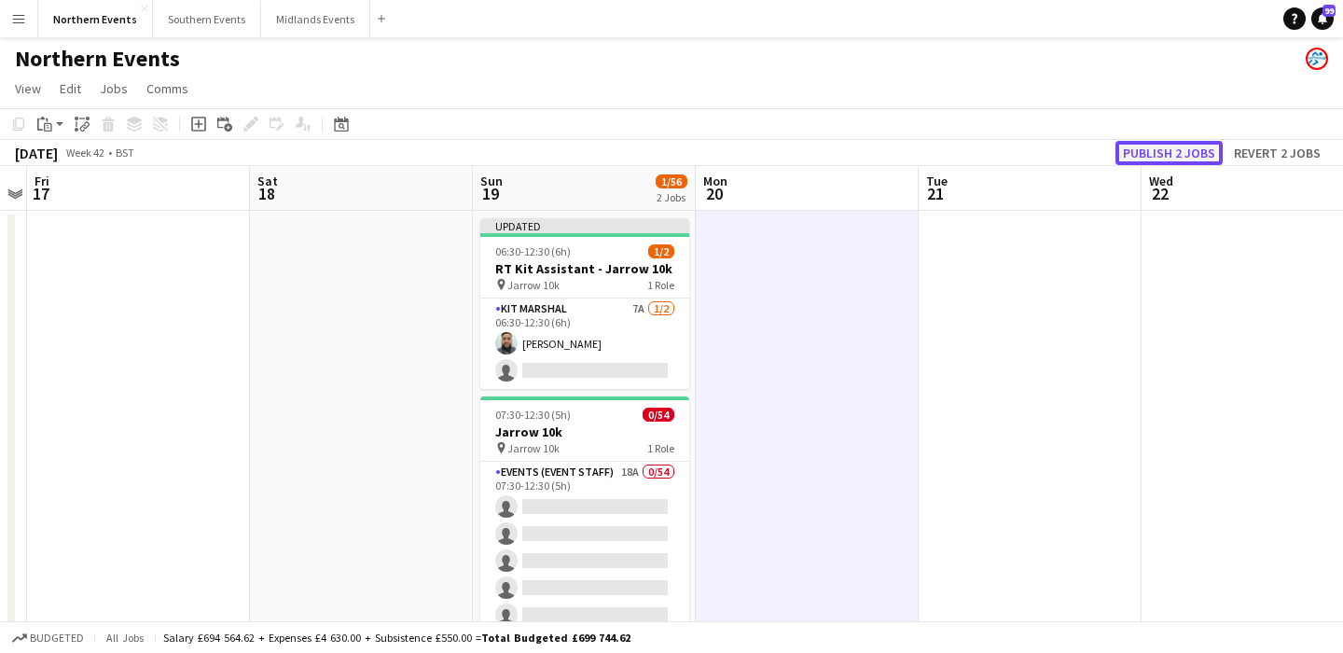
click at [1163, 155] on button "Publish 2 jobs" at bounding box center [1168, 153] width 107 height 24
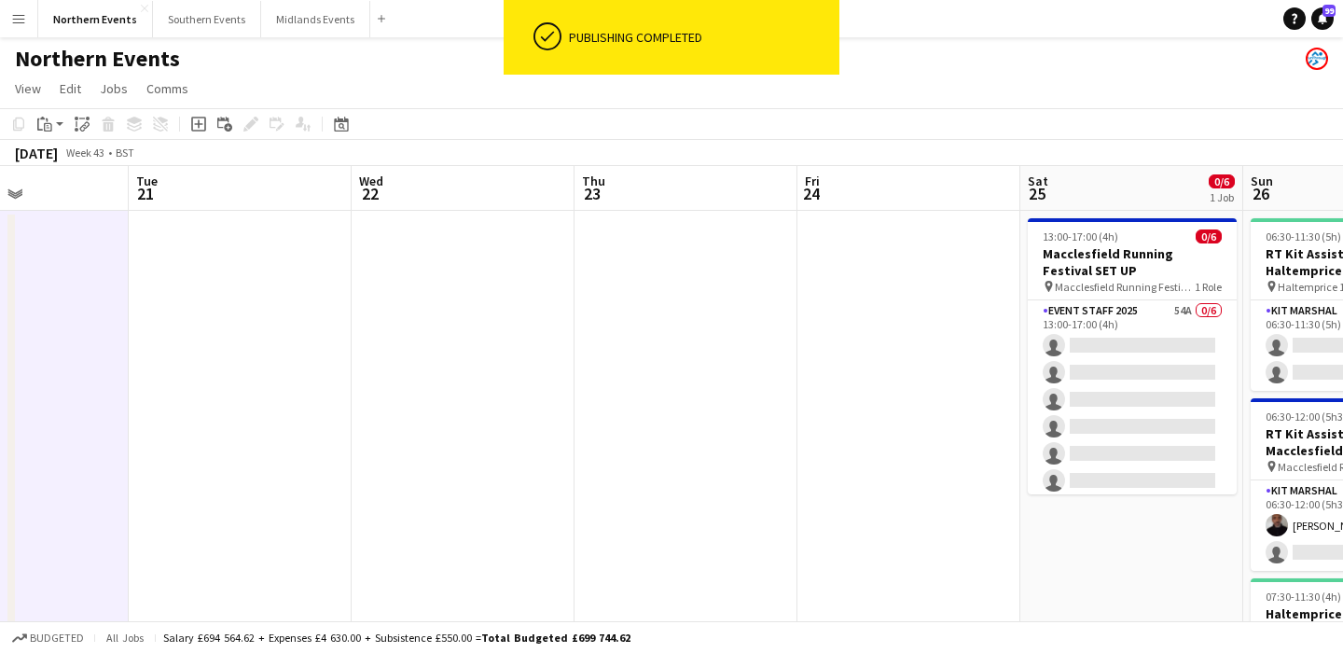
scroll to position [0, 677]
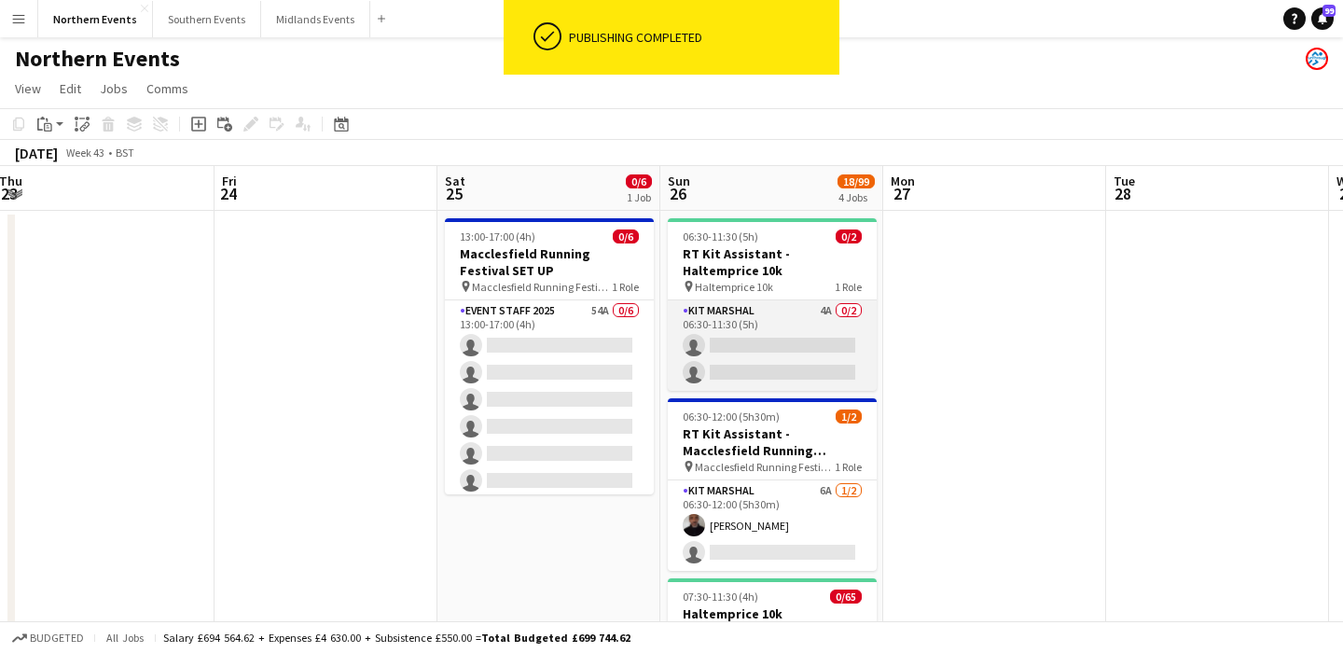
click at [753, 341] on app-card-role "Kit Marshal 4A 0/2 06:30-11:30 (5h) single-neutral-actions single-neutral-actio…" at bounding box center [772, 345] width 209 height 90
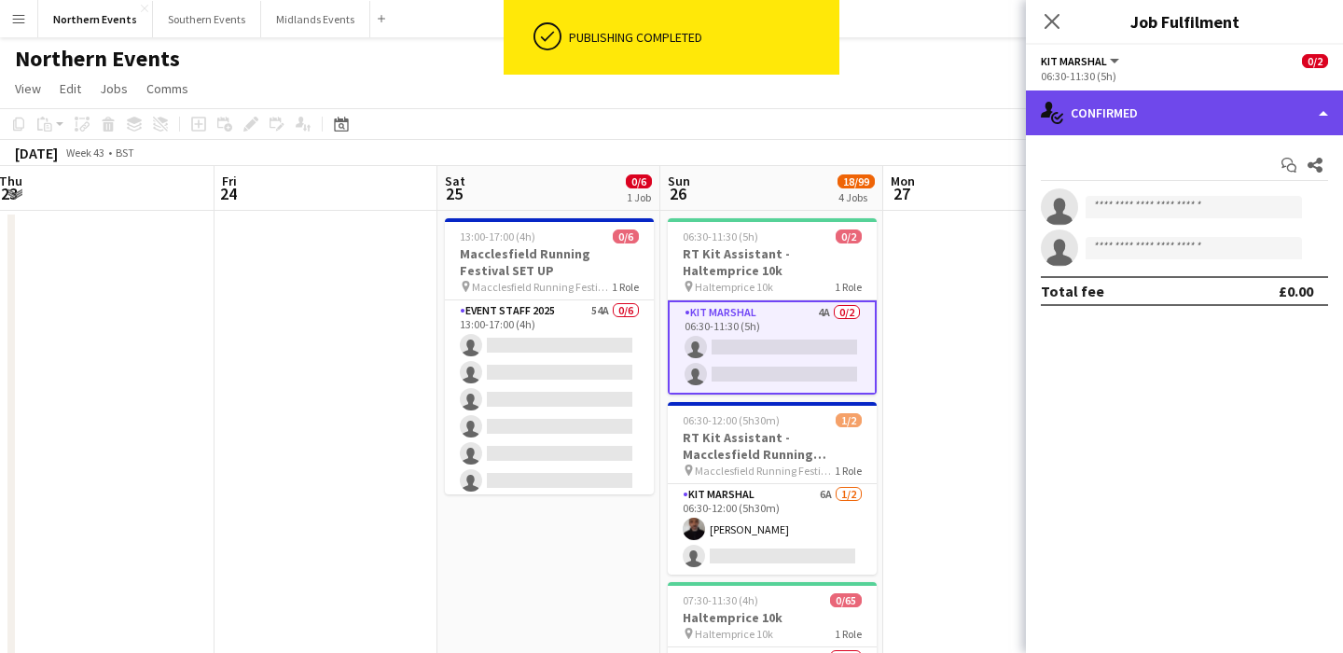
click at [1128, 102] on div "single-neutral-actions-check-2 Confirmed" at bounding box center [1184, 112] width 317 height 45
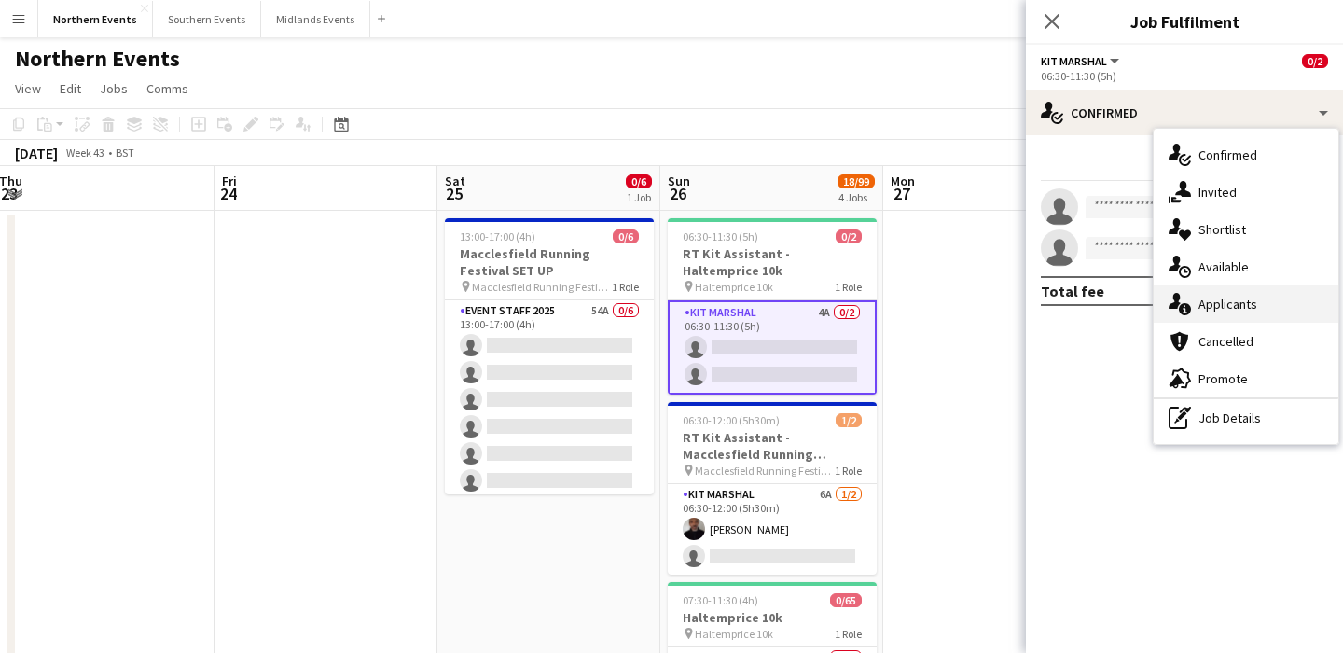
click at [1238, 310] on div "single-neutral-actions-information Applicants" at bounding box center [1245, 303] width 185 height 37
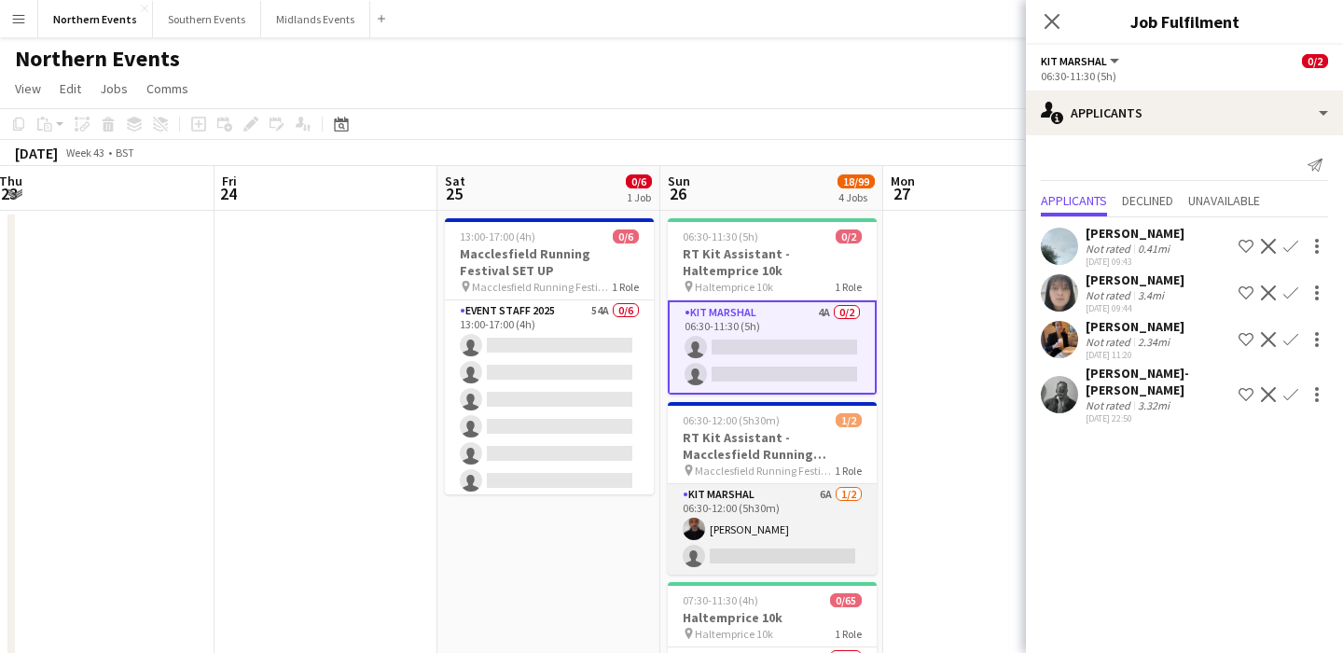
click at [798, 523] on app-card-role "Kit Marshal 6A [DATE] 06:30-12:00 (5h30m) [PERSON_NAME] single-neutral-actions" at bounding box center [772, 529] width 209 height 90
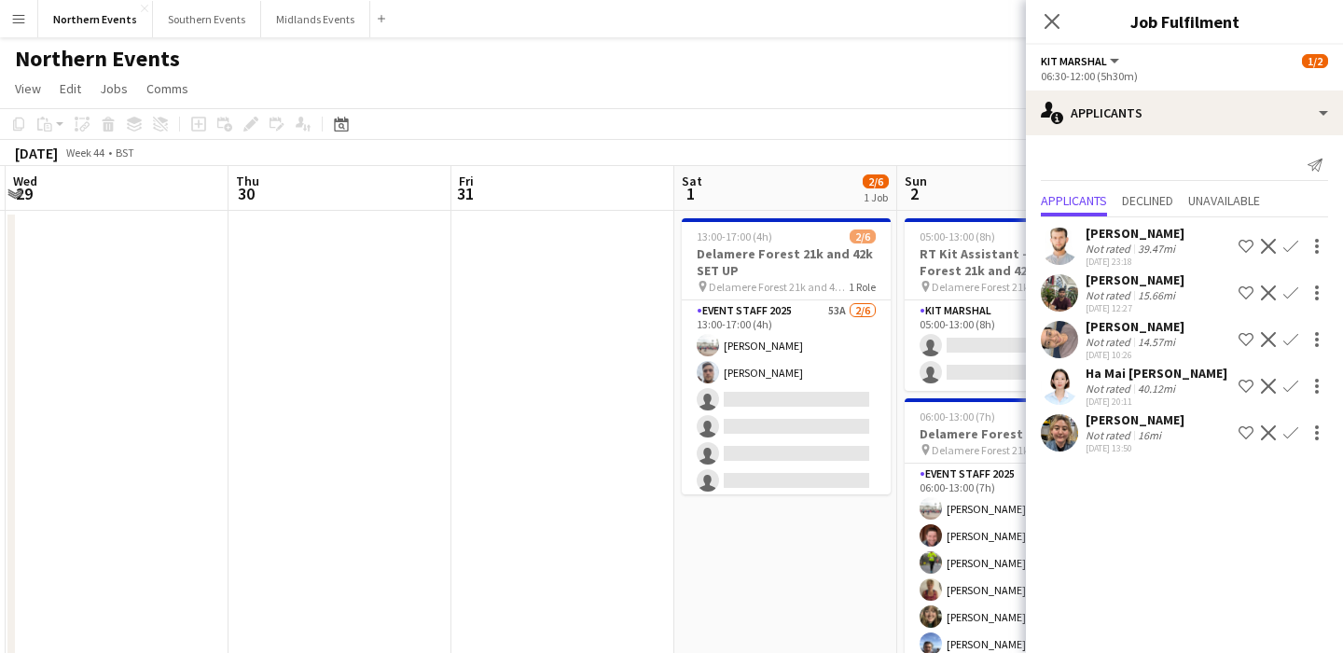
scroll to position [0, 932]
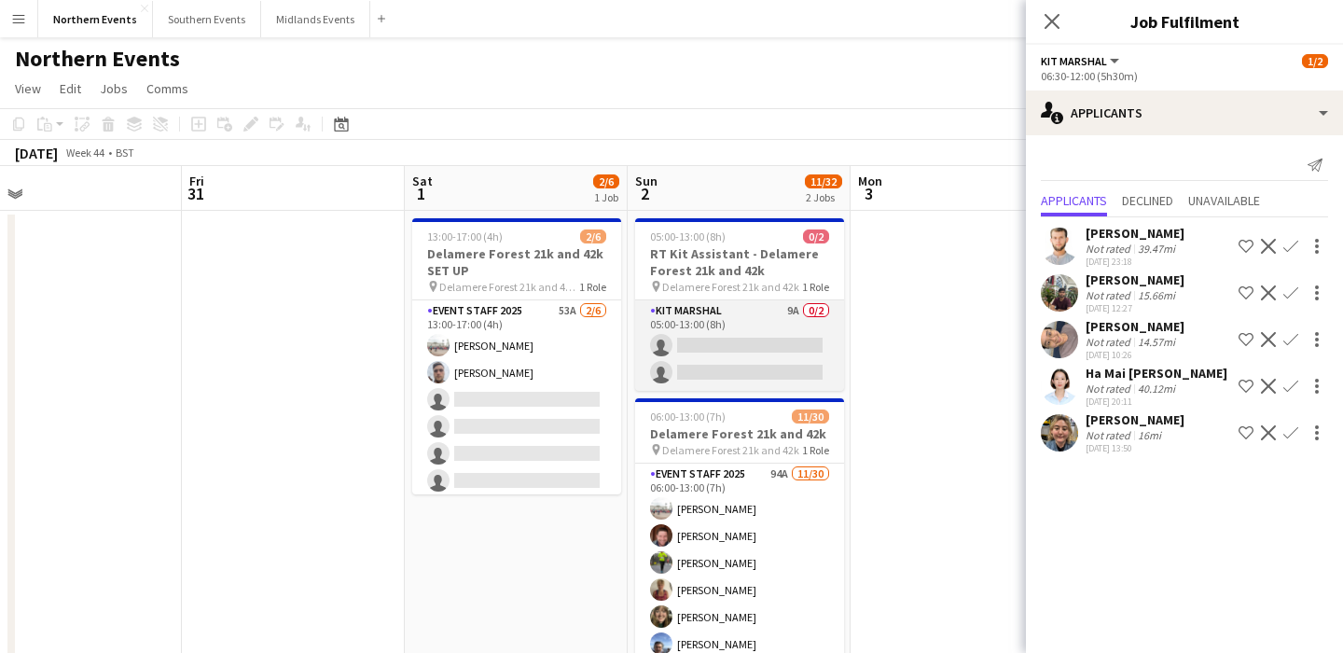
click at [773, 359] on app-card-role "Kit Marshal 9A 0/2 05:00-13:00 (8h) single-neutral-actions single-neutral-actio…" at bounding box center [739, 345] width 209 height 90
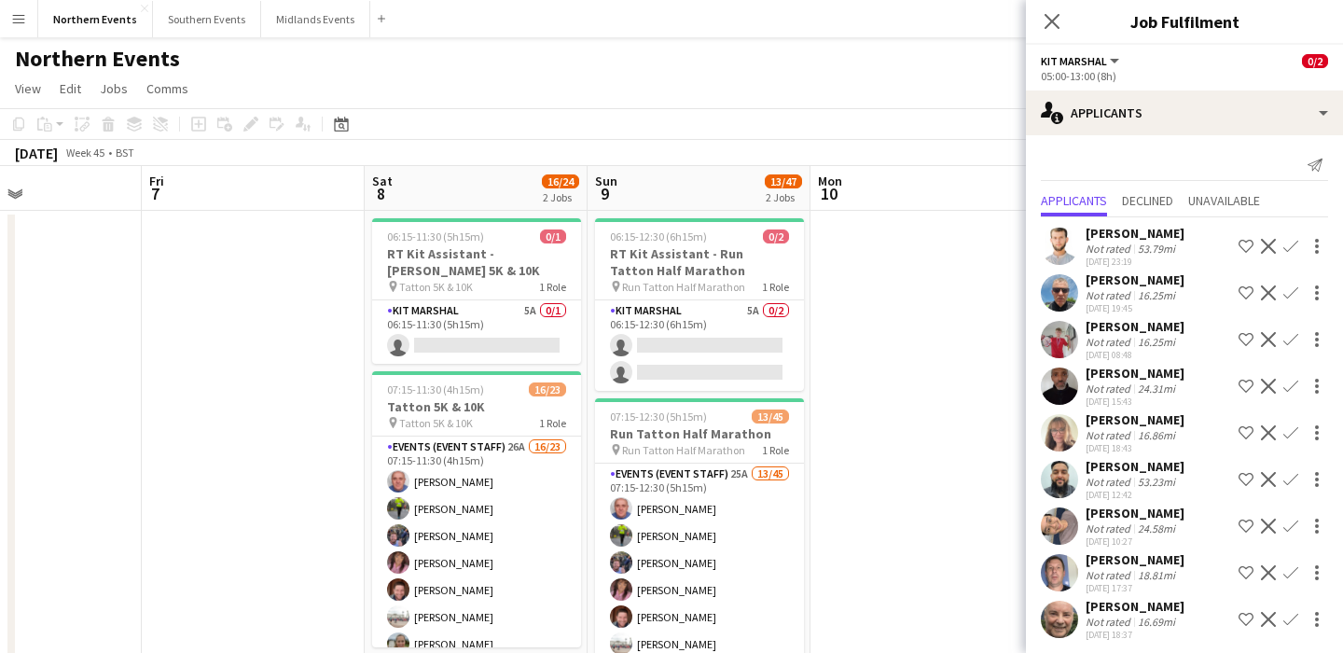
scroll to position [0, 778]
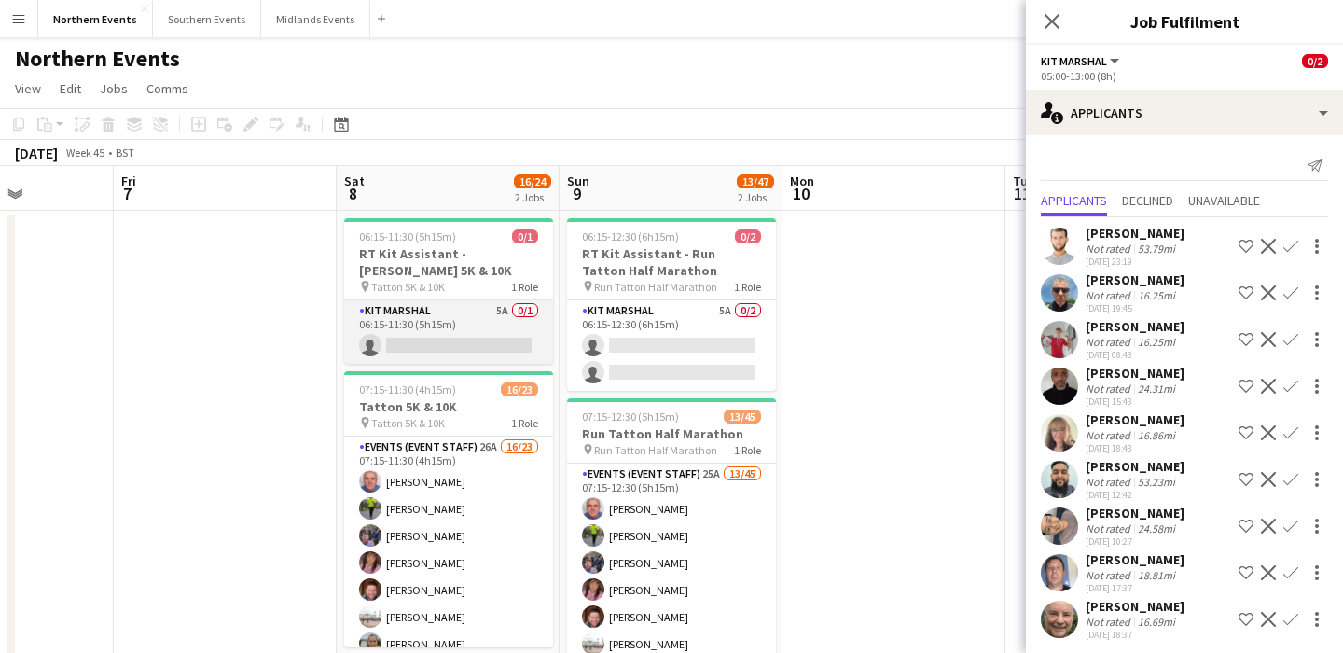
click at [458, 335] on app-card-role "Kit Marshal 5A 0/1 06:15-11:30 (5h15m) single-neutral-actions" at bounding box center [448, 331] width 209 height 63
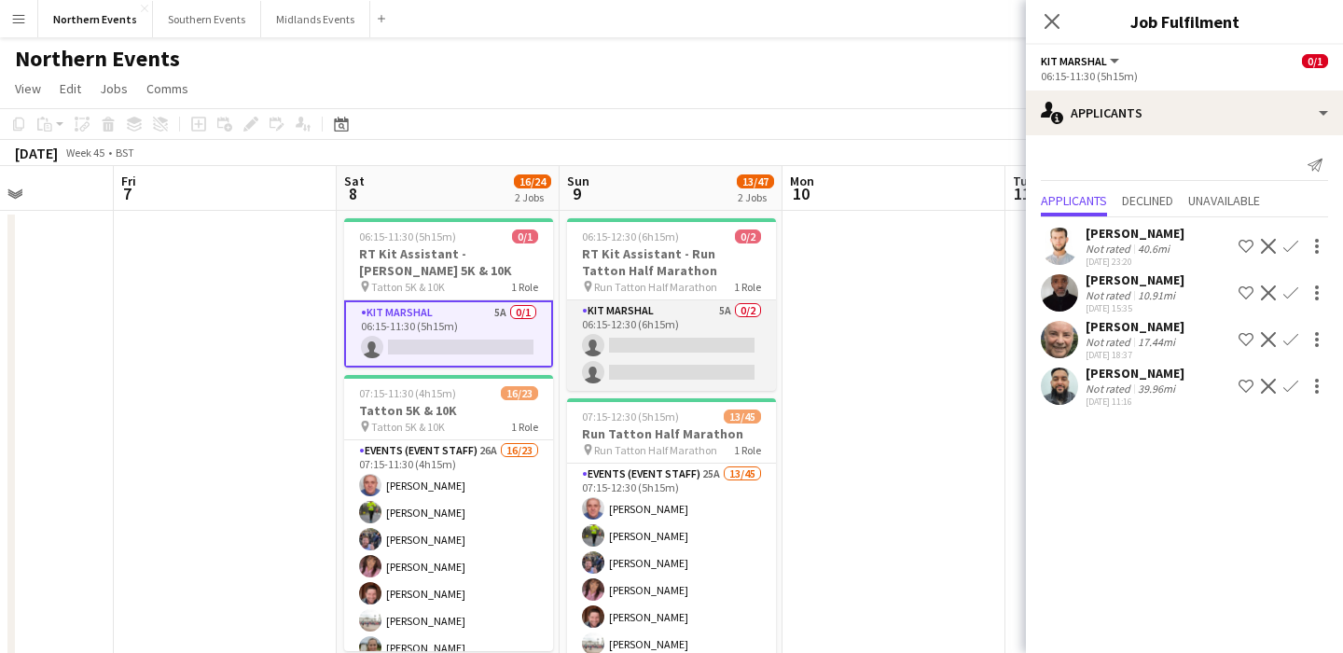
click at [711, 362] on app-card-role "Kit Marshal 5A 0/2 06:15-12:30 (6h15m) single-neutral-actions single-neutral-ac…" at bounding box center [671, 345] width 209 height 90
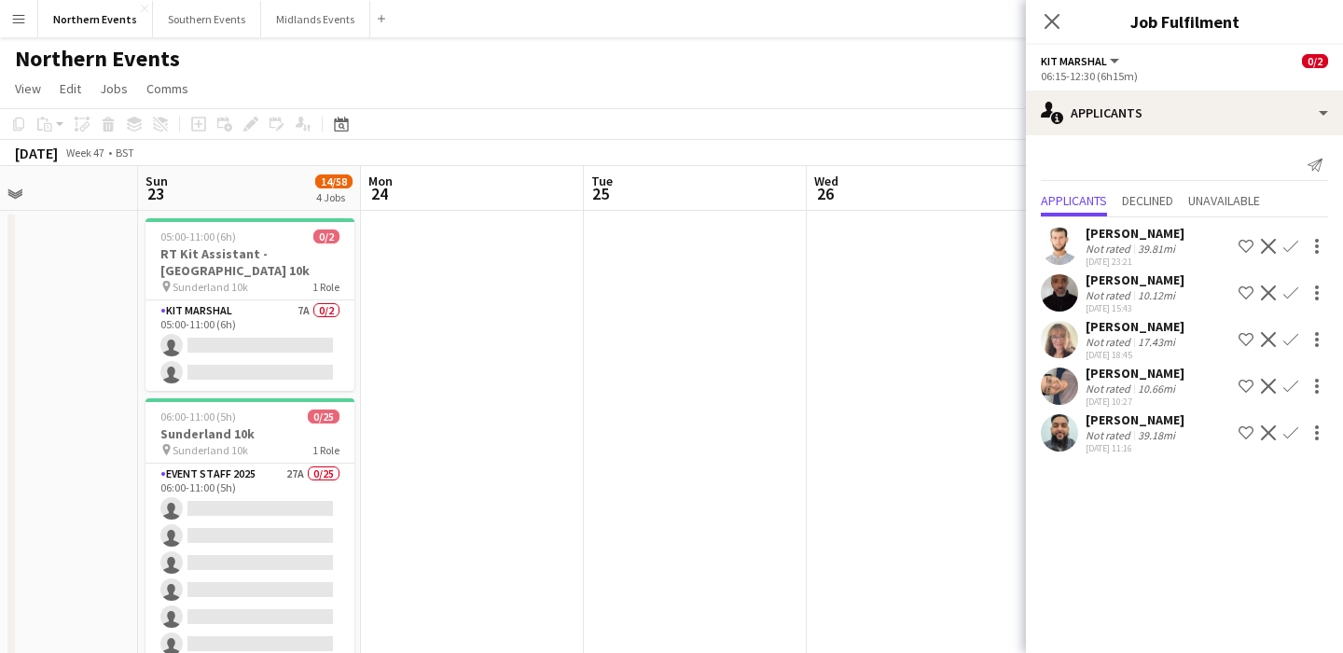
scroll to position [0, 795]
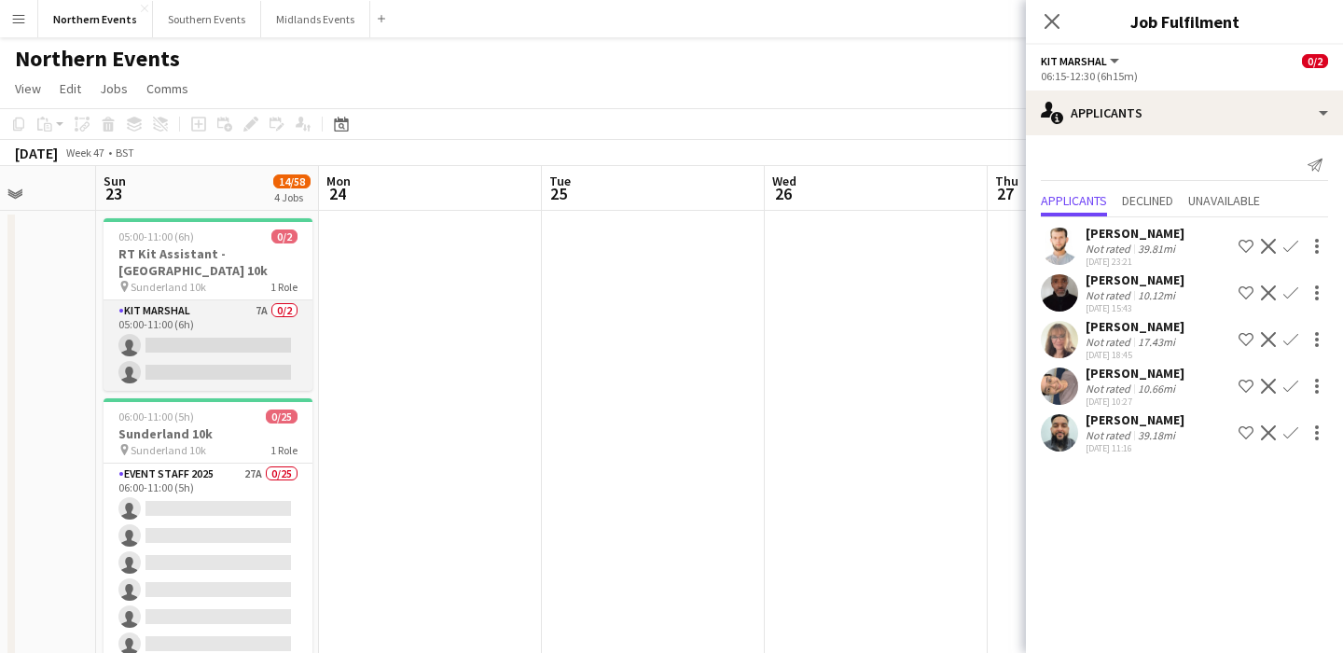
click at [233, 360] on app-card-role "Kit Marshal 7A 0/2 05:00-11:00 (6h) single-neutral-actions single-neutral-actio…" at bounding box center [207, 345] width 209 height 90
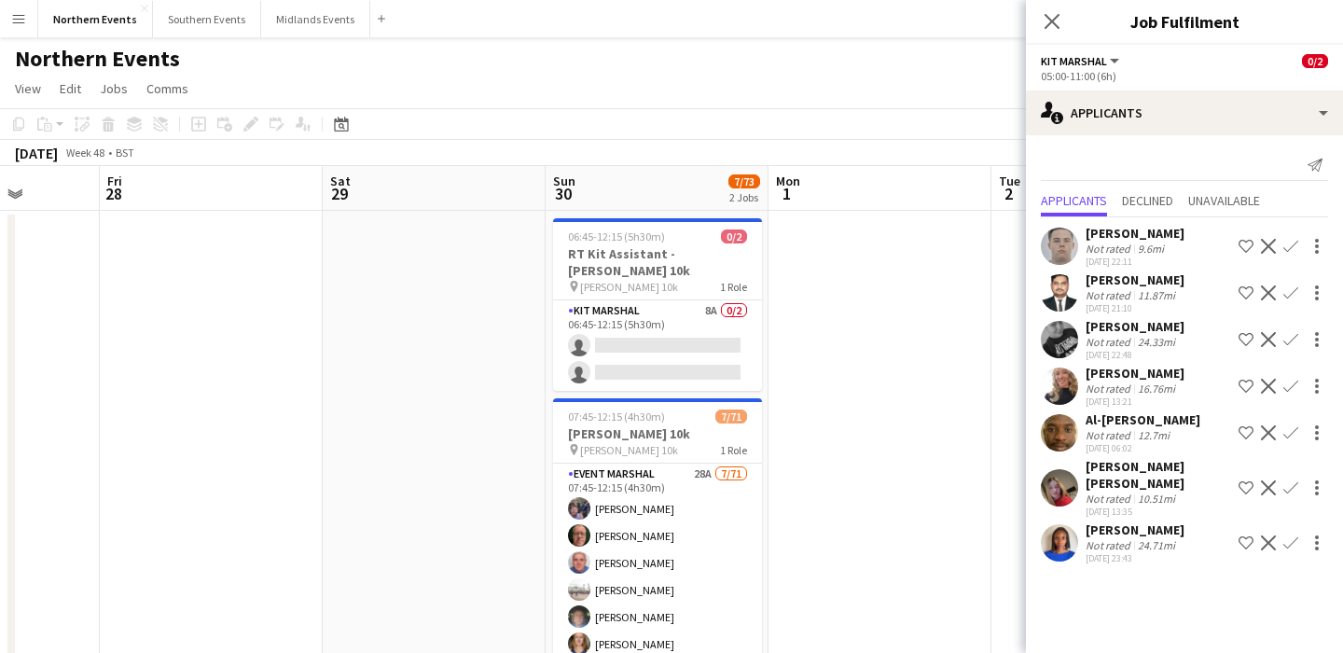
scroll to position [0, 570]
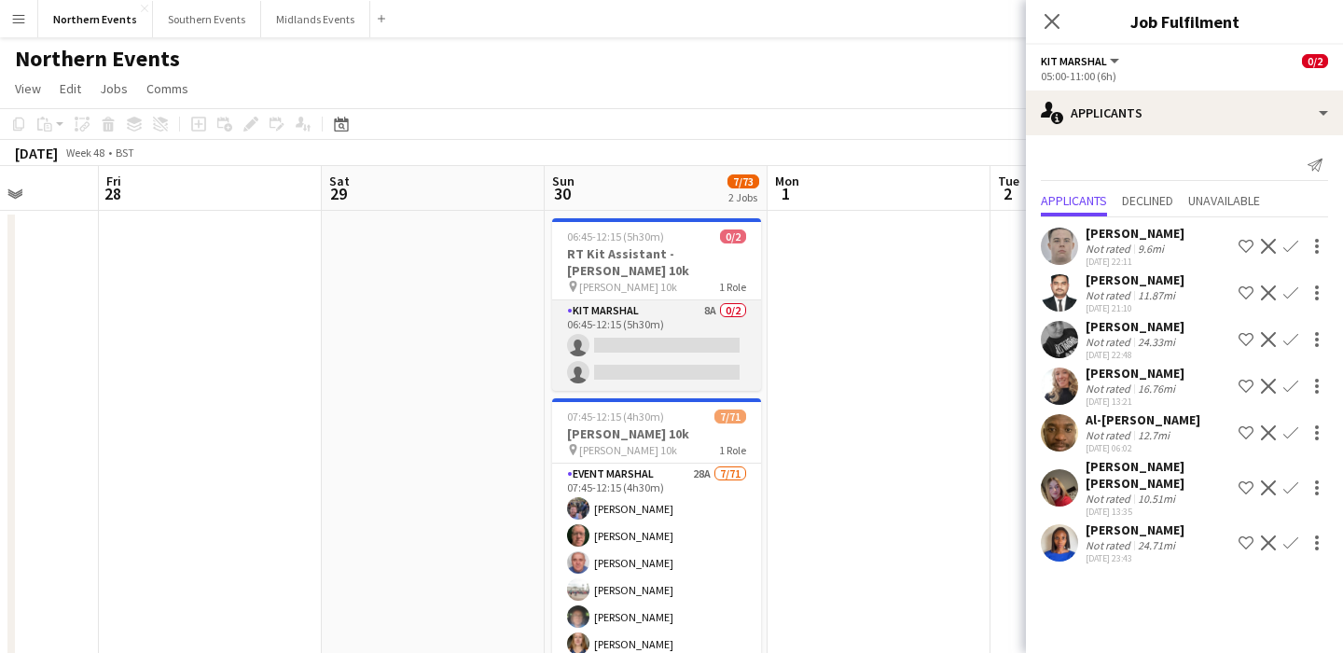
click at [701, 373] on app-card-role "Kit Marshal 8A 0/2 06:45-12:15 (5h30m) single-neutral-actions single-neutral-ac…" at bounding box center [656, 345] width 209 height 90
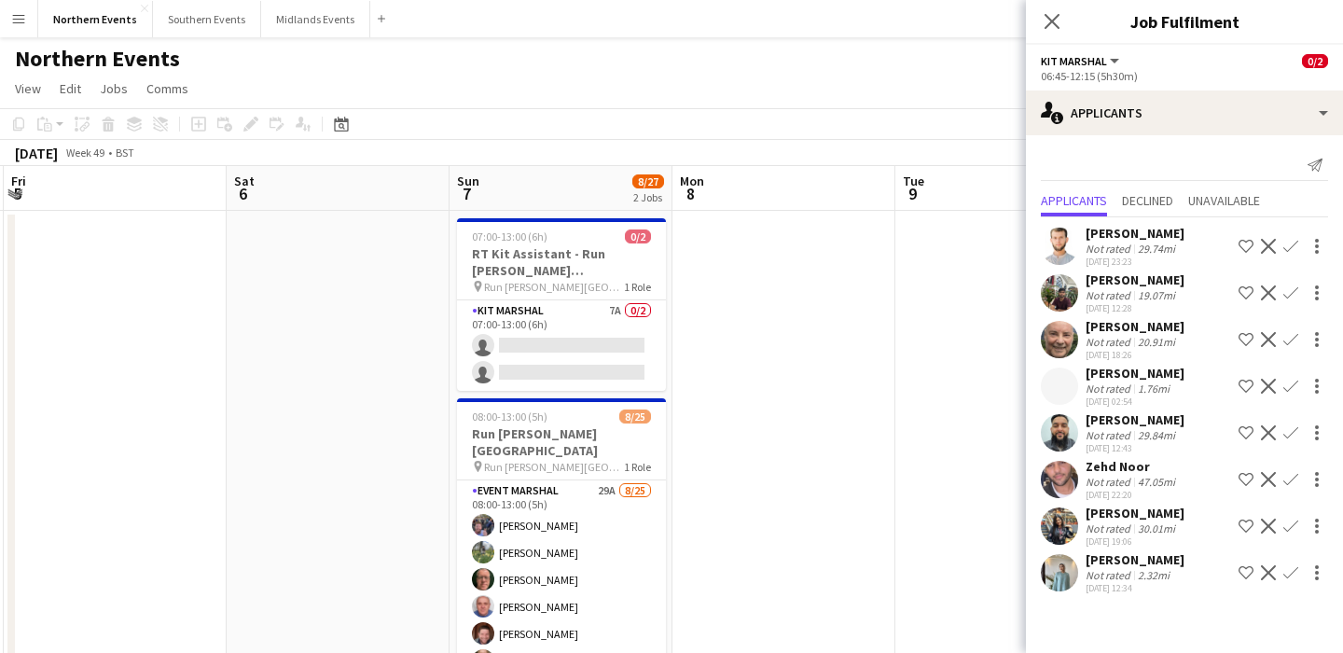
scroll to position [0, 920]
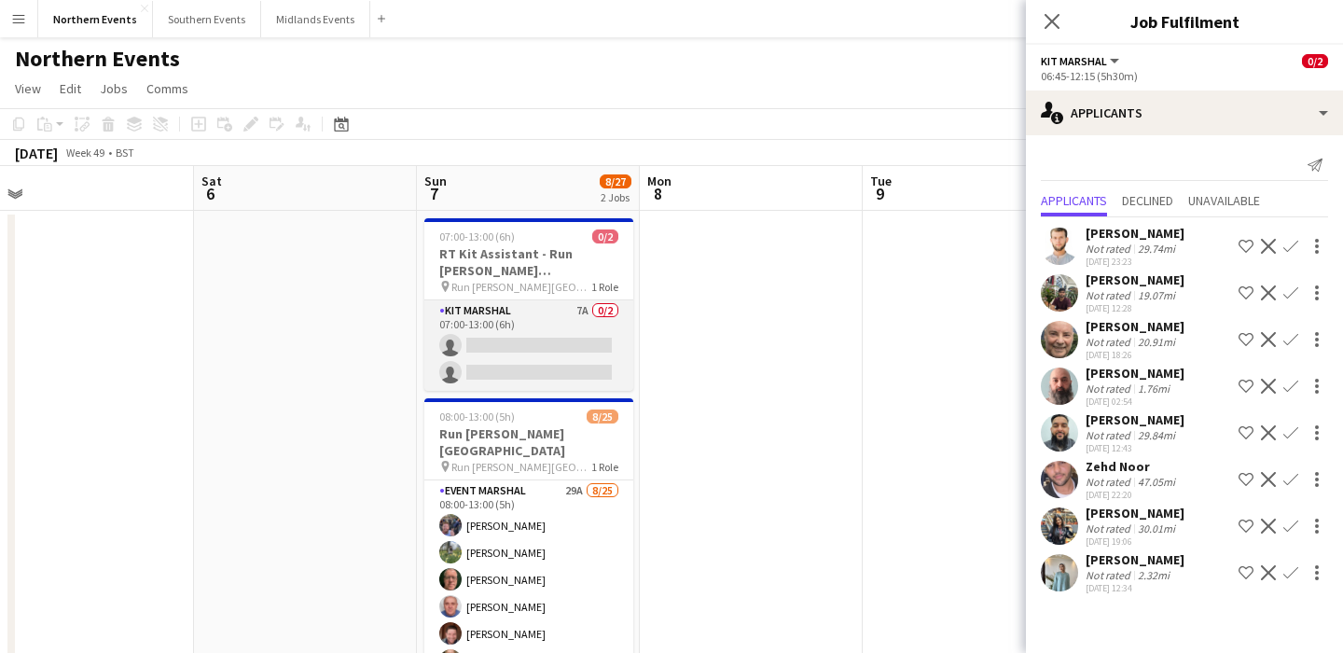
click at [583, 352] on app-card-role "Kit Marshal 7A 0/2 07:00-13:00 (6h) single-neutral-actions single-neutral-actio…" at bounding box center [528, 345] width 209 height 90
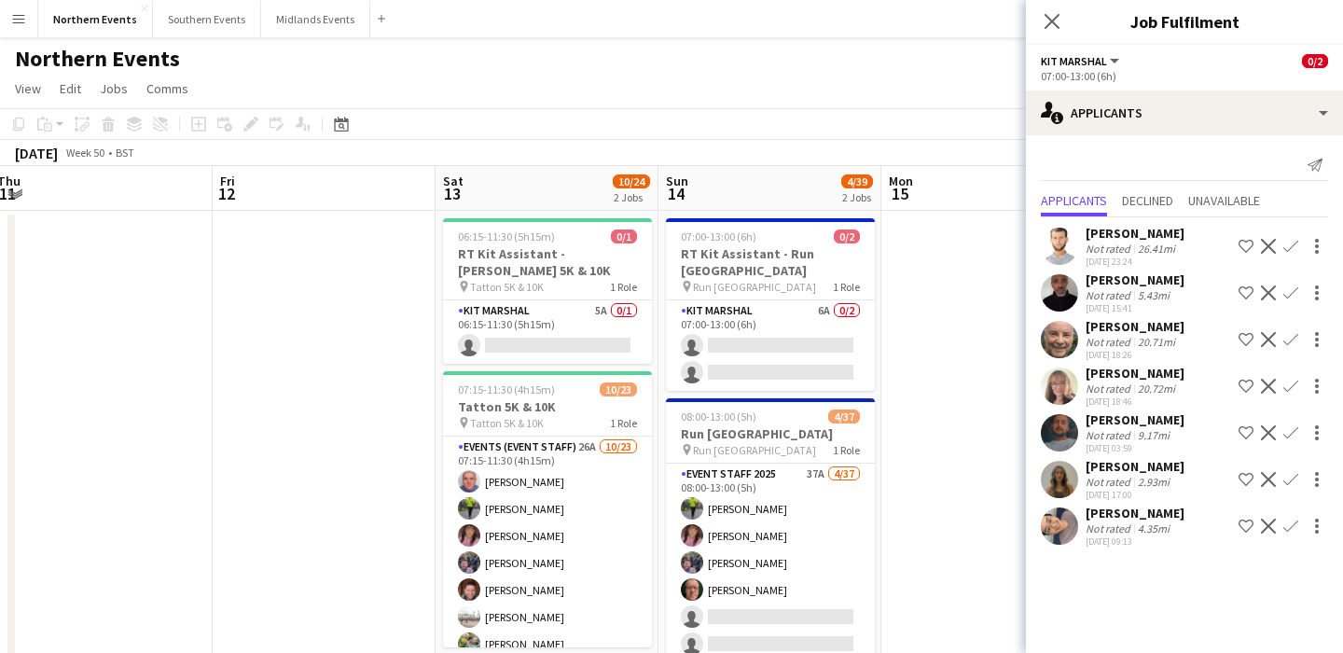
scroll to position [0, 909]
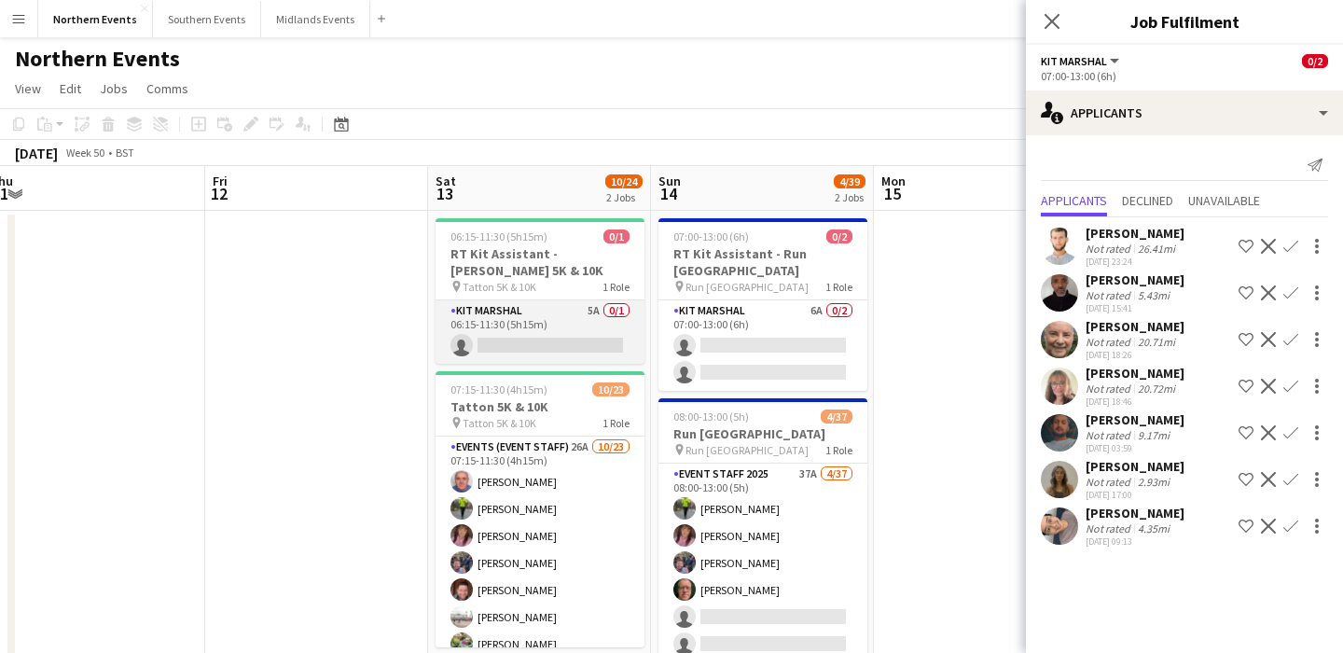
click at [548, 347] on app-card-role "Kit Marshal 5A 0/1 06:15-11:30 (5h15m) single-neutral-actions" at bounding box center [539, 331] width 209 height 63
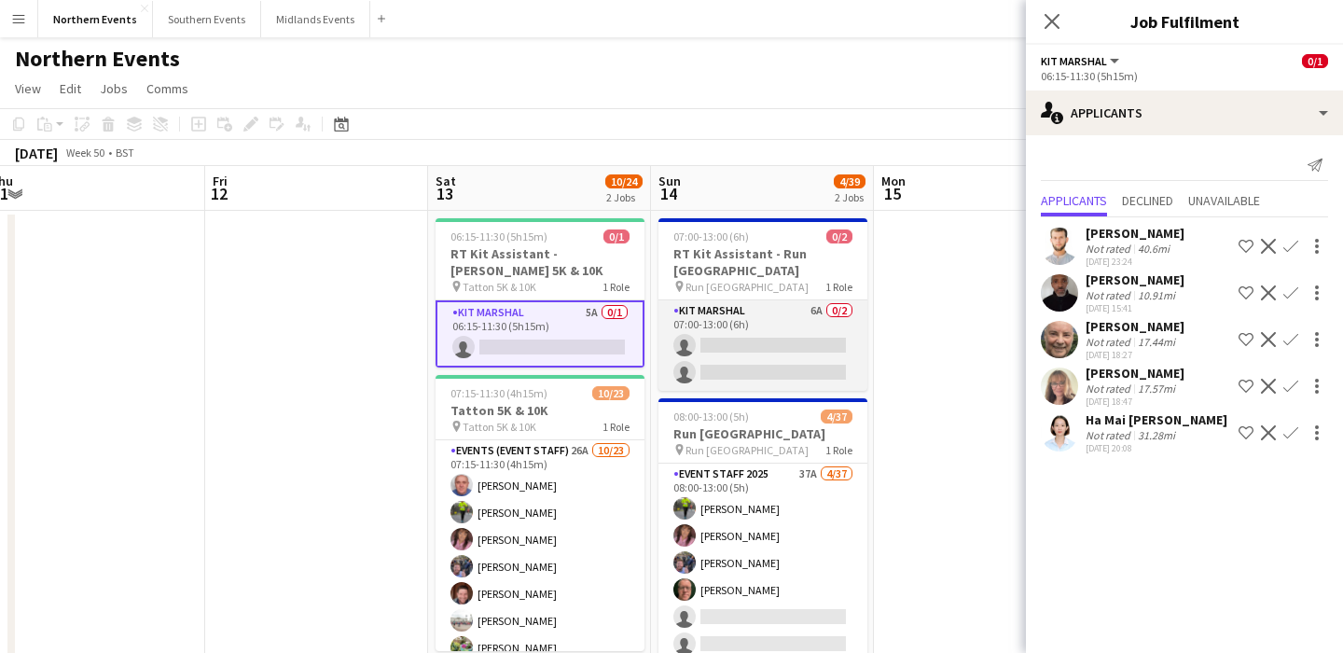
click at [778, 353] on app-card-role "Kit Marshal 6A 0/2 07:00-13:00 (6h) single-neutral-actions single-neutral-actio…" at bounding box center [762, 345] width 209 height 90
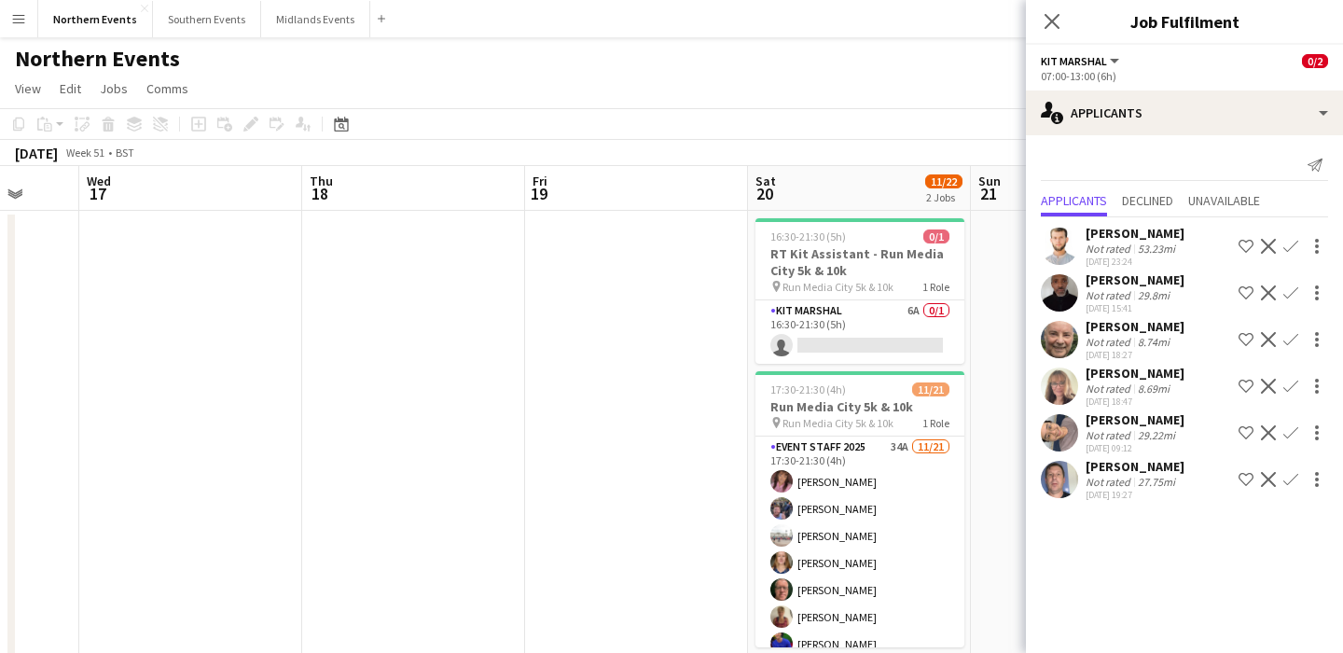
scroll to position [0, 935]
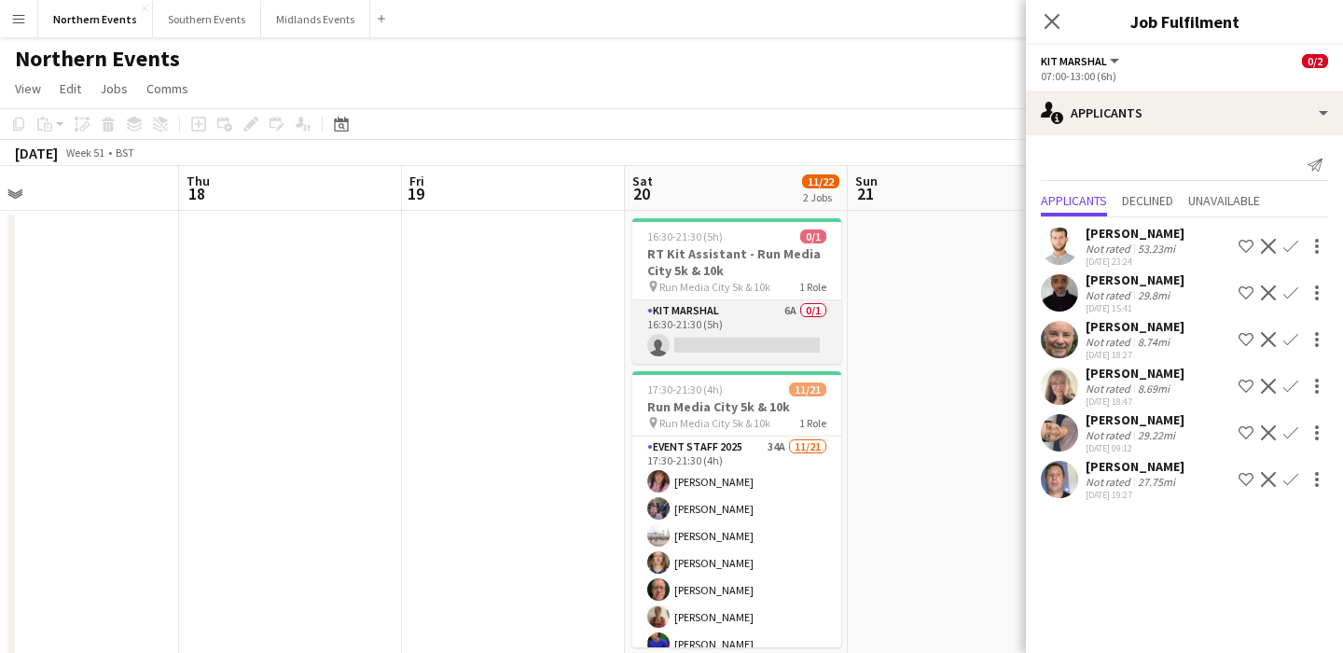
click at [760, 336] on app-card-role "Kit Marshal 6A 0/1 16:30-21:30 (5h) single-neutral-actions" at bounding box center [736, 331] width 209 height 63
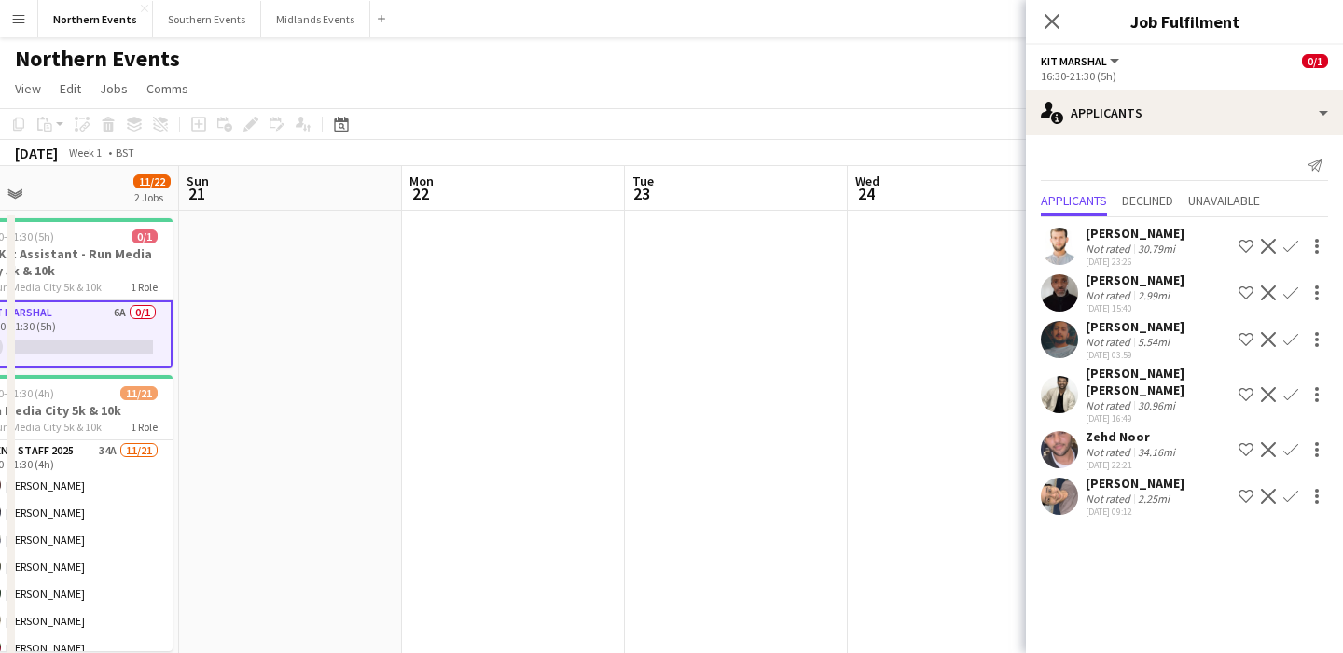
scroll to position [0, 574]
